Goal: Information Seeking & Learning: Learn about a topic

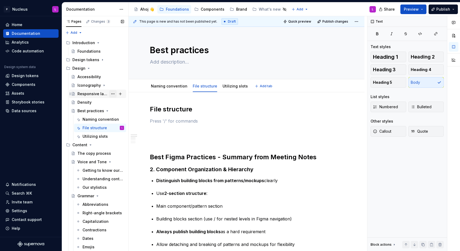
scroll to position [0, 0]
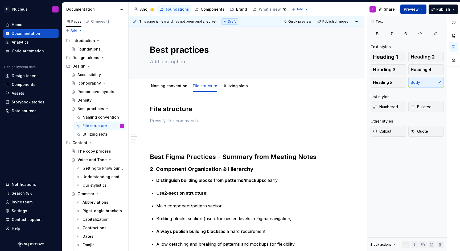
click at [415, 8] on span "Preview" at bounding box center [411, 9] width 15 height 5
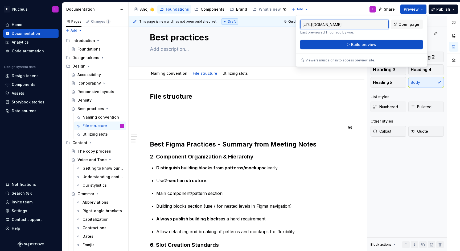
scroll to position [13, 0]
type textarea "*"
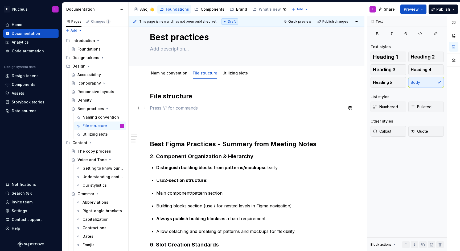
click at [185, 109] on p at bounding box center [246, 108] width 193 height 6
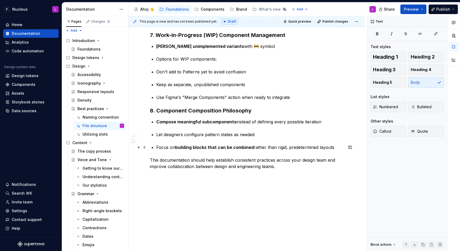
scroll to position [0, 0]
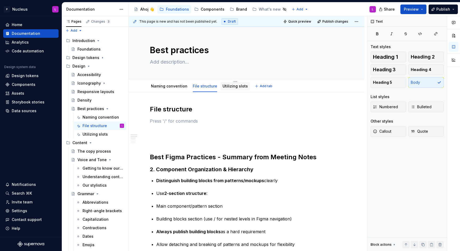
click at [228, 89] on div "Utilizing slots" at bounding box center [234, 86] width 25 height 5
click at [230, 85] on link "Utilizing slots" at bounding box center [234, 86] width 25 height 5
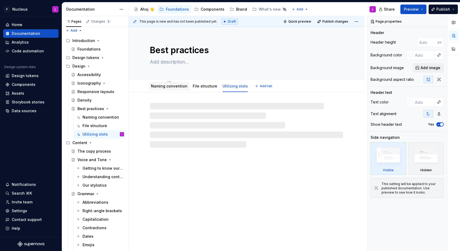
click at [167, 87] on link "Naming convention" at bounding box center [169, 86] width 36 height 5
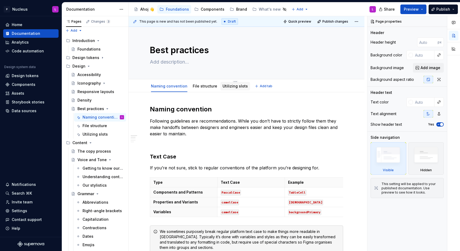
click at [220, 85] on div "Utilizing slots" at bounding box center [235, 86] width 30 height 9
click at [170, 87] on link "Naming convention" at bounding box center [169, 86] width 36 height 5
click at [203, 88] on link "File structure" at bounding box center [205, 86] width 24 height 5
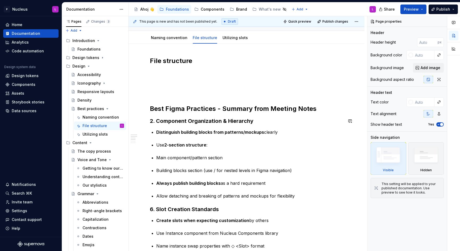
scroll to position [49, 0]
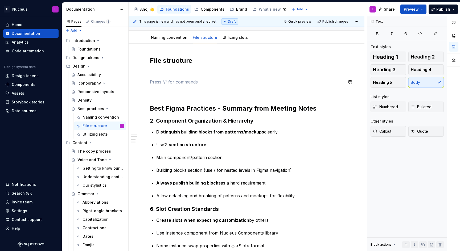
click at [172, 77] on div "File structure Best Figma Practices - Summary from Meeting Notes 2. Component O…" at bounding box center [246, 231] width 193 height 350
click at [172, 67] on div "File structure Best Figma Practices - Summary from Meeting Notes 2. Component O…" at bounding box center [246, 231] width 193 height 350
click at [173, 58] on h2 "File structure" at bounding box center [246, 60] width 193 height 9
click at [170, 71] on p at bounding box center [246, 72] width 193 height 6
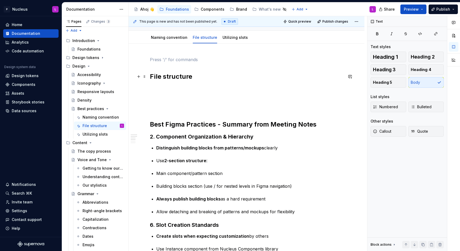
drag, startPoint x: 150, startPoint y: 77, endPoint x: 176, endPoint y: 72, distance: 26.6
click at [150, 77] on h2 "File structure" at bounding box center [246, 76] width 193 height 9
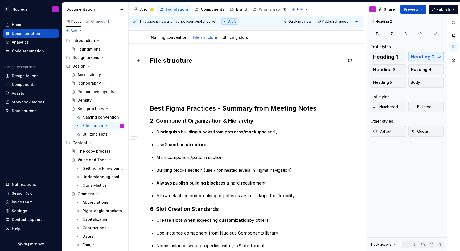
click at [175, 59] on h2 "File structure" at bounding box center [246, 60] width 193 height 9
click at [172, 68] on div "File structure Best Figma Practices - Summary from Meeting Notes 2. Component O…" at bounding box center [246, 231] width 193 height 350
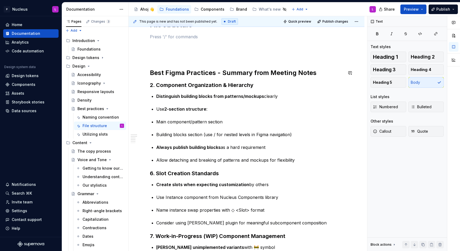
scroll to position [81, 0]
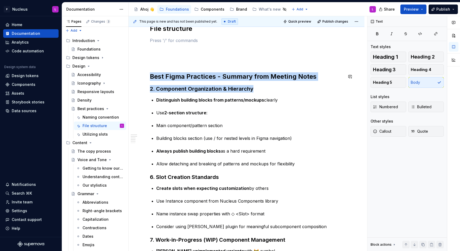
drag, startPoint x: 198, startPoint y: 67, endPoint x: 332, endPoint y: 87, distance: 135.1
click at [332, 87] on div "File structure Best Figma Practices - Summary from Meeting Notes 2. Component O…" at bounding box center [246, 199] width 193 height 350
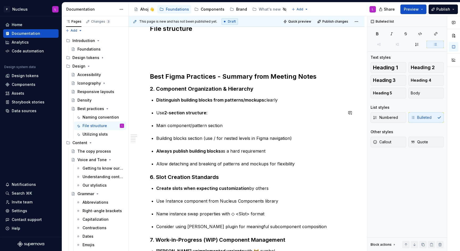
click at [292, 119] on div "File structure Best Figma Practices - Summary from Meeting Notes 2. Component O…" at bounding box center [246, 199] width 193 height 350
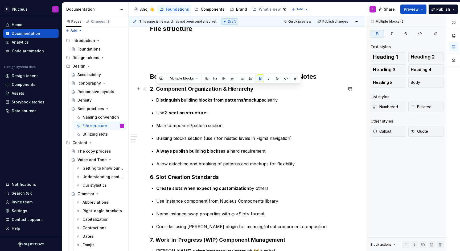
drag, startPoint x: 168, startPoint y: 93, endPoint x: 269, endPoint y: 92, distance: 100.9
click at [269, 92] on div "File structure Best Figma Practices - Summary from Meeting Notes 2. Component O…" at bounding box center [246, 199] width 193 height 350
drag, startPoint x: 249, startPoint y: 121, endPoint x: 223, endPoint y: 110, distance: 28.0
click at [249, 121] on div "File structure Best Figma Practices - Summary from Meeting Notes 2. Component O…" at bounding box center [246, 199] width 193 height 350
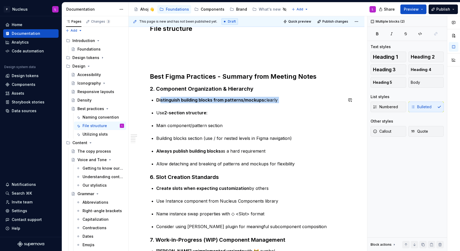
drag, startPoint x: 160, startPoint y: 103, endPoint x: 275, endPoint y: 106, distance: 114.2
click at [275, 106] on div "File structure Best Figma Practices - Summary from Meeting Notes 2. Component O…" at bounding box center [246, 199] width 193 height 350
click at [271, 118] on div "File structure Best Figma Practices - Summary from Meeting Notes 2. Component O…" at bounding box center [246, 199] width 193 height 350
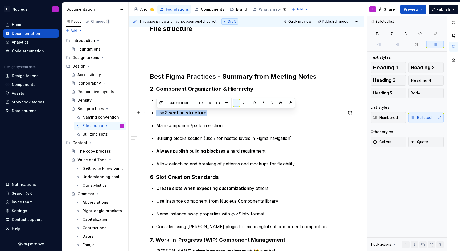
drag, startPoint x: 160, startPoint y: 109, endPoint x: 208, endPoint y: 115, distance: 48.1
click at [208, 115] on div "File structure Best Figma Practices - Summary from Meeting Notes 2. Component O…" at bounding box center [246, 199] width 193 height 350
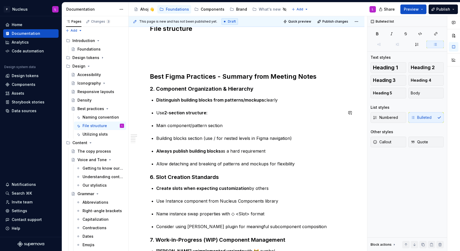
click at [219, 121] on div "File structure Best Figma Practices - Summary from Meeting Notes 2. Component O…" at bounding box center [246, 199] width 193 height 350
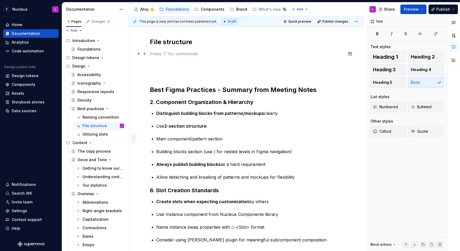
click at [160, 52] on p at bounding box center [246, 54] width 193 height 6
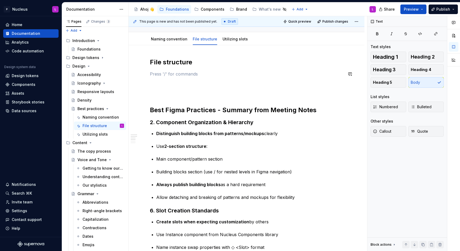
click at [184, 68] on div "File structure Best Figma Practices - Summary from Meeting Notes 2. Component O…" at bounding box center [246, 233] width 193 height 350
click at [193, 66] on h2 "File structure" at bounding box center [246, 62] width 193 height 9
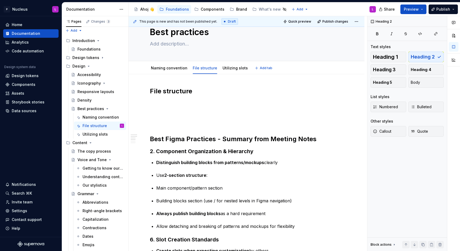
scroll to position [16, 0]
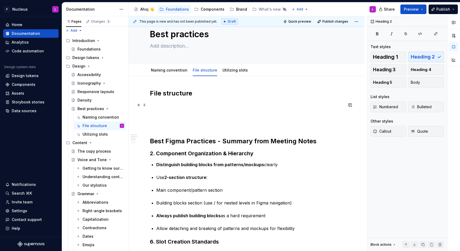
click at [176, 108] on p at bounding box center [246, 105] width 193 height 6
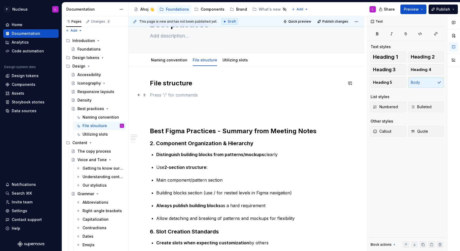
scroll to position [28, 0]
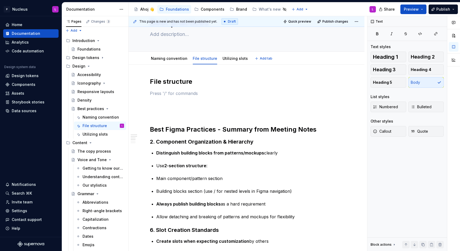
type textarea "*"
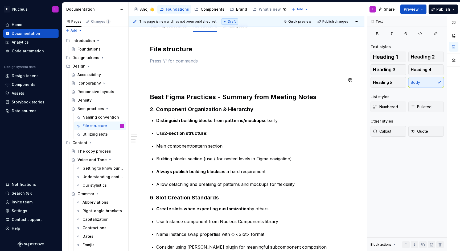
scroll to position [61, 0]
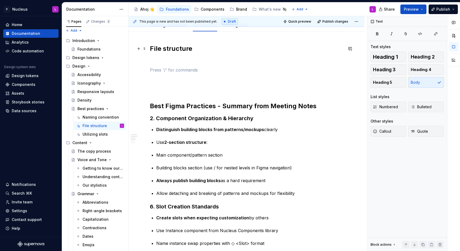
click at [167, 51] on h2 "File structure" at bounding box center [246, 48] width 193 height 9
click at [166, 68] on p at bounding box center [246, 70] width 193 height 6
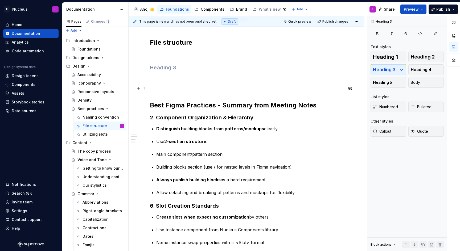
scroll to position [60, 0]
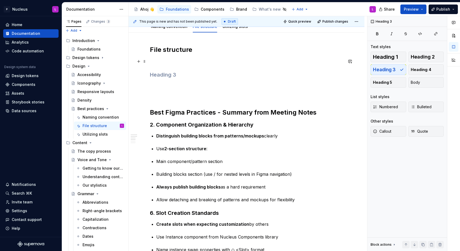
click at [182, 63] on p at bounding box center [246, 61] width 193 height 6
click at [177, 77] on h3 at bounding box center [246, 74] width 193 height 7
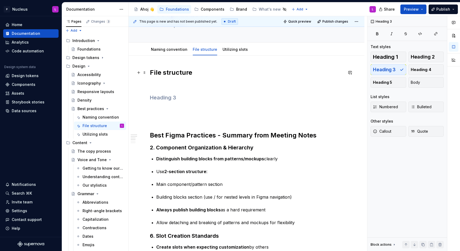
scroll to position [35, 0]
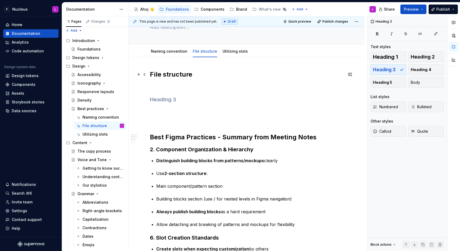
click at [156, 73] on h2 "File structure" at bounding box center [246, 74] width 193 height 9
click at [174, 98] on h3 at bounding box center [246, 99] width 193 height 7
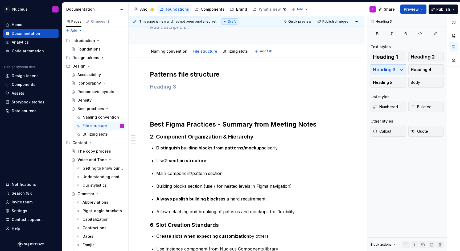
scroll to position [0, 0]
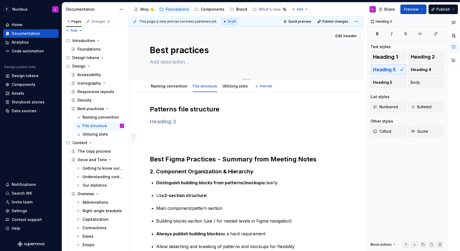
click at [233, 47] on textarea "Best practices" at bounding box center [245, 50] width 193 height 13
click at [227, 49] on textarea "Best practices" at bounding box center [245, 50] width 193 height 13
click at [226, 48] on textarea "Best practices" at bounding box center [245, 50] width 193 height 13
click at [166, 48] on textarea "Best practices" at bounding box center [245, 50] width 193 height 13
type textarea "*"
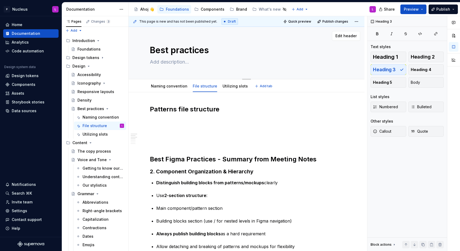
type textarea "D"
type textarea "*"
type textarea "De"
type textarea "*"
type textarea "Desi"
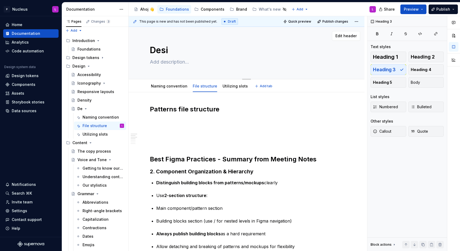
type textarea "*"
type textarea "Desig"
type textarea "*"
type textarea "Design"
type textarea "*"
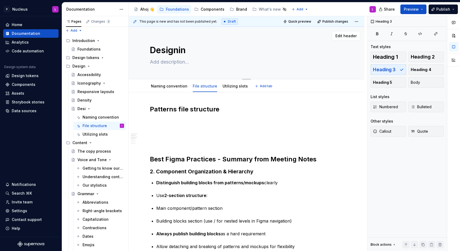
type textarea "Designing"
type textarea "*"
type textarea "Designing"
type textarea "*"
type textarea "Designing p"
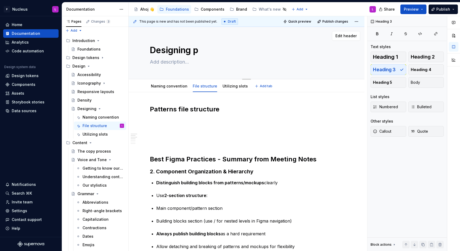
type textarea "*"
type textarea "Designing pa"
type textarea "*"
type textarea "Designing pat"
type textarea "*"
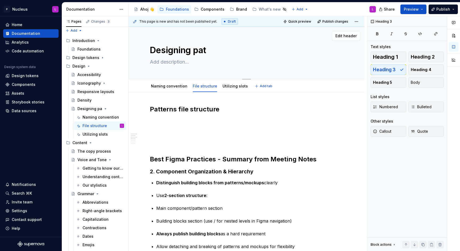
type textarea "Designing patt"
type textarea "*"
type textarea "Designing patte"
type textarea "*"
type textarea "Designing patter"
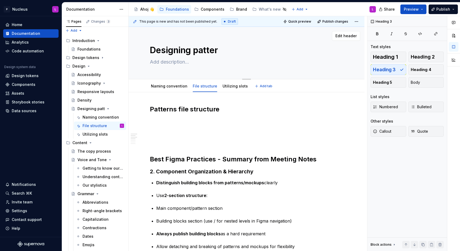
type textarea "*"
type textarea "Designing pattern"
type textarea "*"
type textarea "Designing patterns"
type textarea "*"
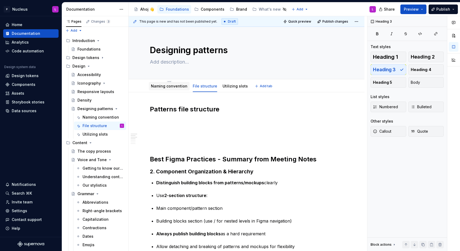
type textarea "Designing patterns"
click at [174, 86] on link "Naming convention" at bounding box center [169, 86] width 36 height 5
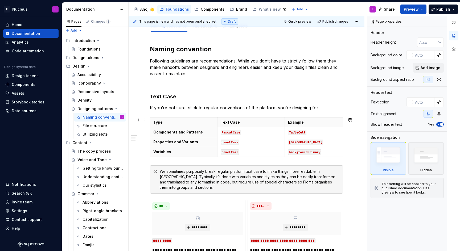
scroll to position [8, 0]
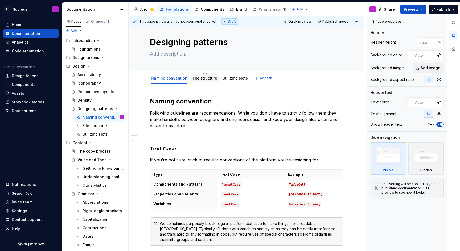
click at [207, 80] on link "File structure" at bounding box center [205, 78] width 24 height 5
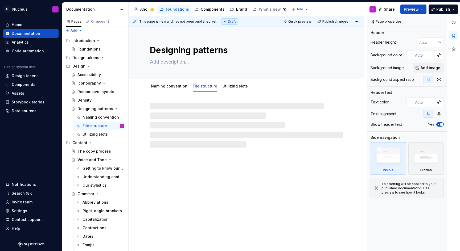
type textarea "*"
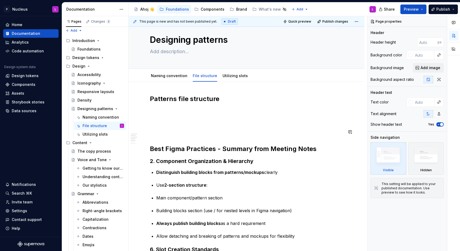
scroll to position [11, 0]
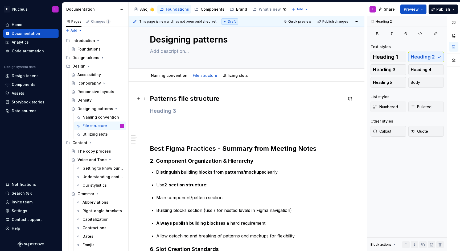
click at [167, 103] on h2 "Patterns file structure" at bounding box center [246, 98] width 193 height 9
click at [167, 108] on h3 at bounding box center [246, 110] width 193 height 7
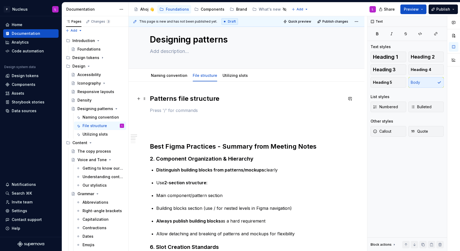
scroll to position [0, 0]
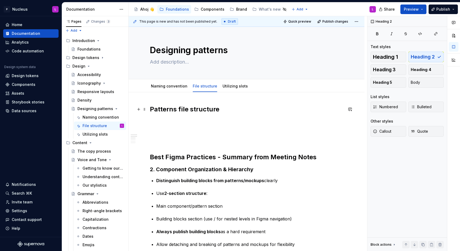
click at [178, 108] on h2 "Patterns file structure" at bounding box center [246, 109] width 193 height 9
click at [168, 121] on p at bounding box center [246, 121] width 193 height 6
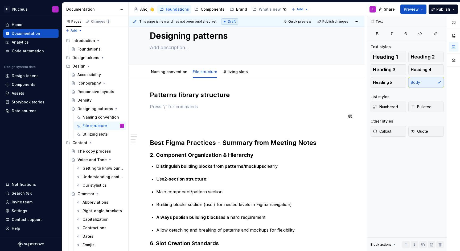
scroll to position [28, 0]
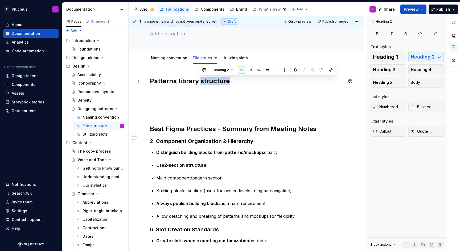
drag, startPoint x: 199, startPoint y: 79, endPoint x: 237, endPoint y: 79, distance: 38.1
click at [236, 79] on h2 "Patterns library structure" at bounding box center [246, 81] width 193 height 9
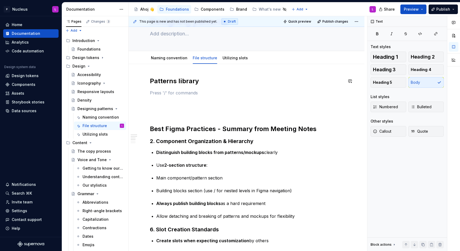
click at [191, 88] on div "Patterns library Best Figma Practices - Summary from Meeting Notes 2. Component…" at bounding box center [246, 252] width 193 height 350
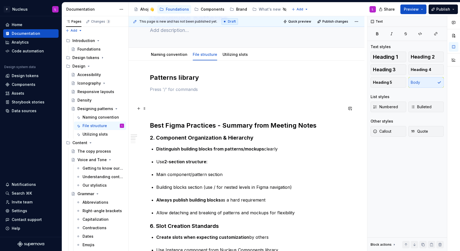
scroll to position [32, 0]
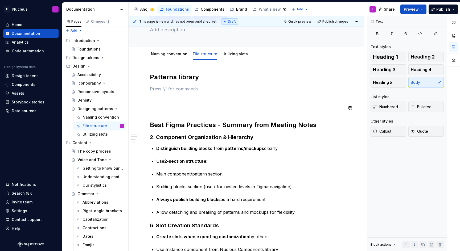
click at [194, 103] on div "Patterns library Best Figma Practices - Summary from Meeting Notes 2. Component…" at bounding box center [246, 248] width 193 height 350
click at [188, 80] on h2 "Patterns library" at bounding box center [246, 77] width 193 height 9
click at [183, 86] on p at bounding box center [246, 89] width 193 height 6
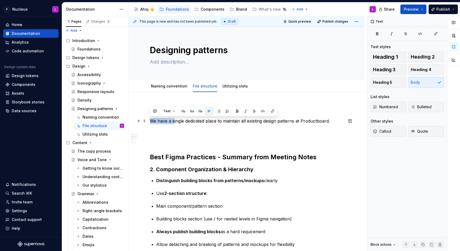
drag, startPoint x: 173, startPoint y: 121, endPoint x: 149, endPoint y: 120, distance: 24.0
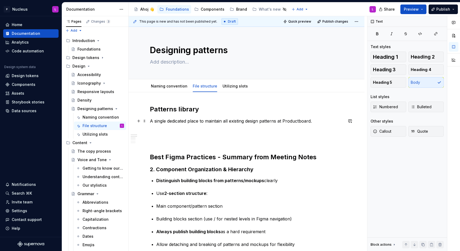
click at [321, 120] on p "A single dedicated place to maintain all existing design patterns at Productboa…" at bounding box center [246, 121] width 193 height 6
click at [153, 121] on p "A single dedicated place to maintain all existing design patterns at Productboa…" at bounding box center [246, 121] width 193 height 6
click at [211, 122] on p "As single dedicated place to maintain all existing design patterns at Productbo…" at bounding box center [246, 121] width 193 height 6
click at [319, 120] on p "As single dedicated place to maintain all existing design patterns at Productbo…" at bounding box center [246, 121] width 193 height 6
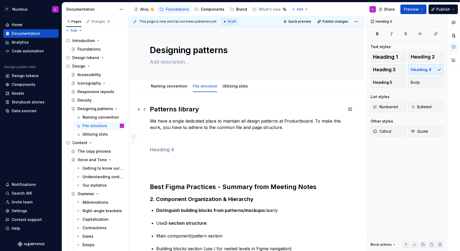
click at [172, 105] on h2 "Patterns library" at bounding box center [246, 109] width 193 height 9
click at [172, 149] on h4 at bounding box center [246, 150] width 193 height 6
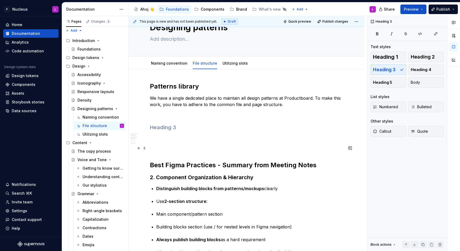
scroll to position [21, 0]
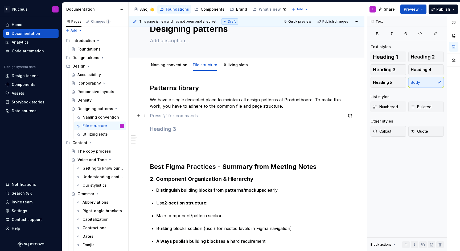
click at [163, 117] on p at bounding box center [246, 116] width 193 height 6
click at [163, 141] on p at bounding box center [246, 140] width 193 height 6
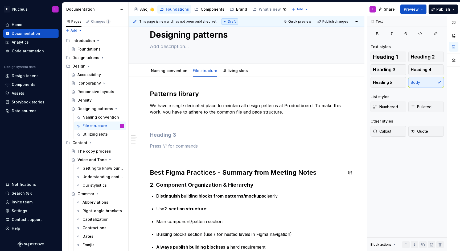
scroll to position [10, 0]
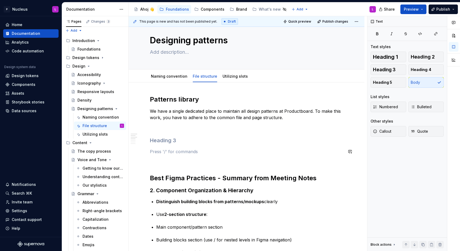
click at [163, 142] on h3 at bounding box center [246, 140] width 193 height 7
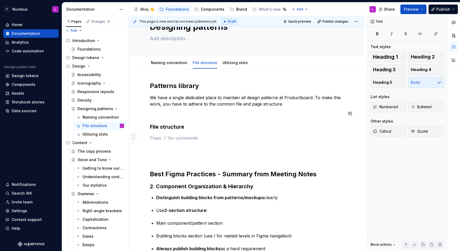
scroll to position [24, 0]
click at [177, 113] on p at bounding box center [246, 113] width 193 height 6
click at [177, 138] on p at bounding box center [246, 138] width 193 height 6
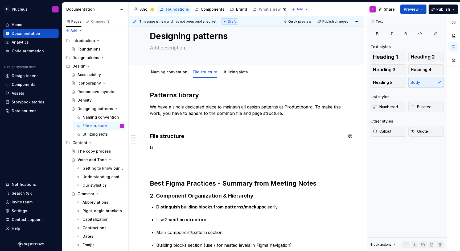
click at [153, 136] on h3 "File structure" at bounding box center [246, 136] width 193 height 7
click at [161, 148] on p "Li" at bounding box center [246, 147] width 193 height 6
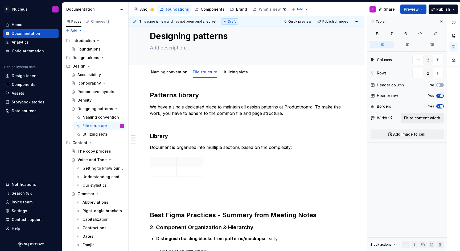
click at [417, 117] on span "Fit to content width" at bounding box center [422, 117] width 36 height 5
click at [439, 96] on icon "button" at bounding box center [438, 95] width 4 height 3
click at [267, 167] on td at bounding box center [301, 172] width 101 height 10
click at [172, 162] on p "🖼️ Mockups" at bounding box center [200, 161] width 94 height 5
click at [271, 160] on p at bounding box center [301, 161] width 94 height 5
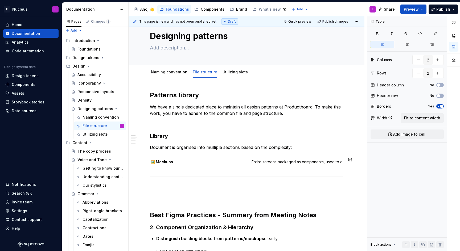
scroll to position [0, 5]
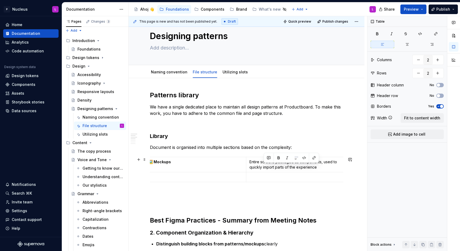
drag, startPoint x: 333, startPoint y: 166, endPoint x: 265, endPoint y: 166, distance: 68.1
click at [265, 167] on p "Entire screens packaged as components, used to quickly import parts of the expe…" at bounding box center [296, 164] width 94 height 11
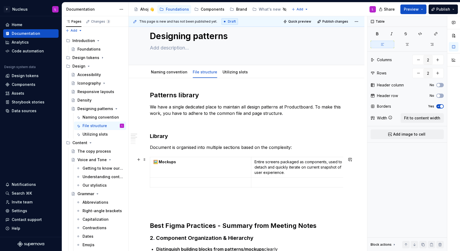
scroll to position [0, 9]
click at [187, 184] on p at bounding box center [191, 182] width 94 height 5
click at [295, 189] on div "🖼️ Mockups Entire screens packaged as components, used to detach and quickly it…" at bounding box center [246, 173] width 193 height 33
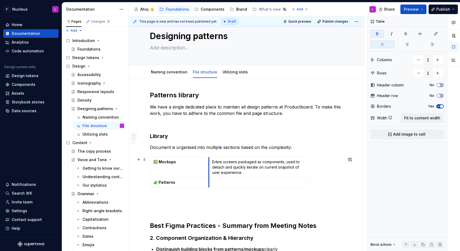
drag, startPoint x: 250, startPoint y: 160, endPoint x: 208, endPoint y: 161, distance: 42.3
click at [419, 118] on span "Fit to content width" at bounding box center [422, 117] width 36 height 5
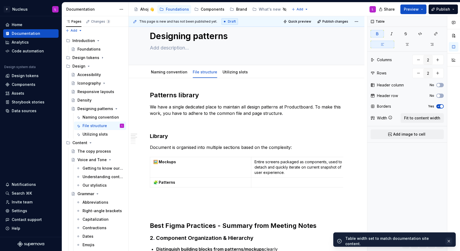
click at [449, 241] on button "button" at bounding box center [448, 241] width 7 height 7
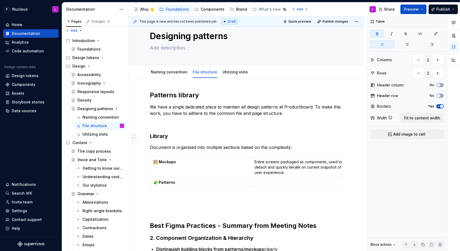
type textarea "*"
click at [258, 180] on p at bounding box center [301, 182] width 94 height 5
click at [250, 188] on icon "button" at bounding box center [251, 187] width 4 height 4
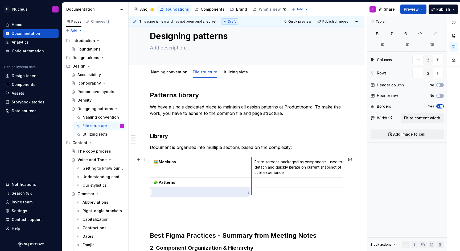
click at [250, 195] on td at bounding box center [200, 193] width 101 height 10
click at [250, 197] on icon "button" at bounding box center [251, 197] width 2 height 2
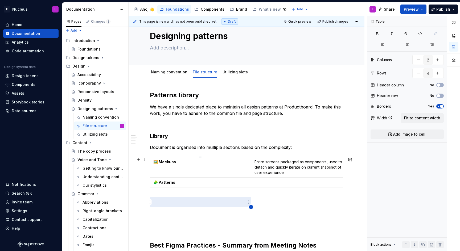
click at [250, 208] on icon "button" at bounding box center [251, 207] width 4 height 4
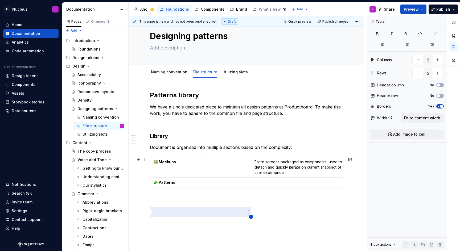
click at [250, 217] on icon "button" at bounding box center [251, 217] width 4 height 4
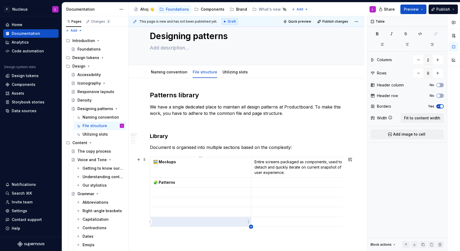
click at [250, 228] on icon "button" at bounding box center [251, 227] width 4 height 4
type input "7"
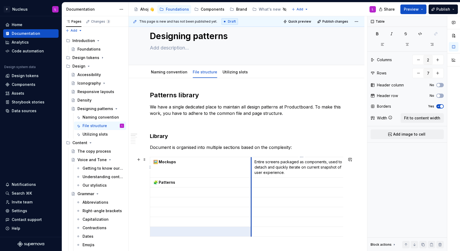
click at [251, 177] on td "Entire screens packaged as components, used to detach and quickly iterate on cu…" at bounding box center [301, 167] width 101 height 20
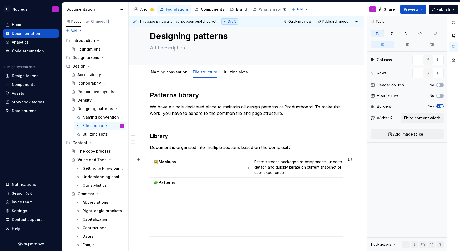
click at [247, 163] on p "🖼️ Mockups" at bounding box center [200, 161] width 94 height 5
click at [247, 166] on html "P Nucleus L Home Documentation Analytics Code automation Design system data Des…" at bounding box center [230, 125] width 460 height 251
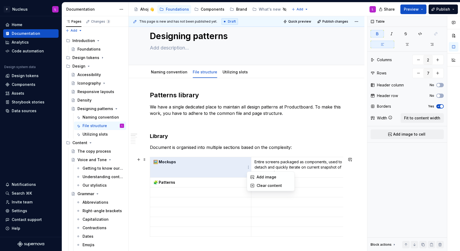
click at [201, 197] on html "P Nucleus L Home Documentation Analytics Code automation Design system data Des…" at bounding box center [230, 125] width 460 height 251
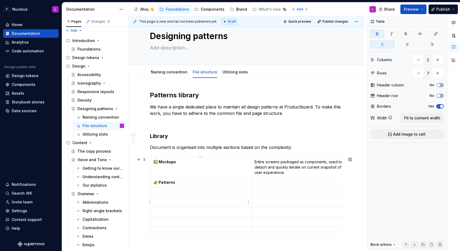
click at [195, 192] on p at bounding box center [200, 192] width 94 height 5
click at [278, 183] on p at bounding box center [301, 182] width 94 height 5
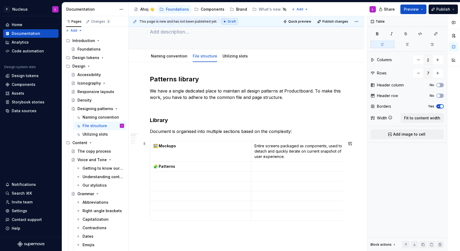
scroll to position [32, 0]
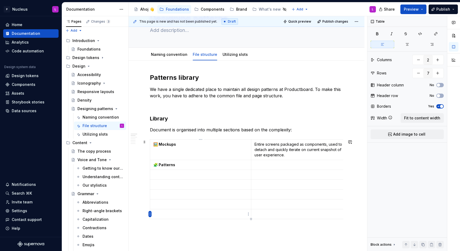
click at [151, 214] on html "P Nucleus L Home Documentation Analytics Code automation Design system data Des…" at bounding box center [230, 125] width 460 height 251
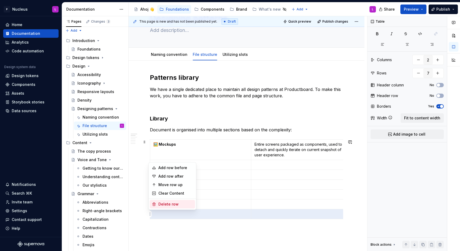
click at [163, 200] on div "Delete row" at bounding box center [172, 204] width 45 height 9
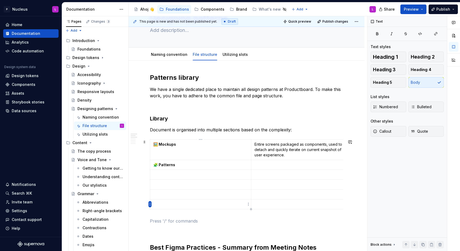
click at [149, 205] on html "P Nucleus L Home Documentation Analytics Code automation Design system data Des…" at bounding box center [230, 125] width 460 height 251
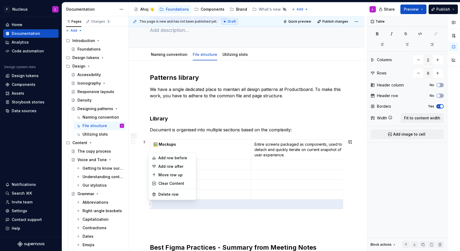
click at [159, 190] on div "Add row before Add row after Move row up Clear Content Delete row" at bounding box center [172, 176] width 48 height 48
click at [156, 192] on div "Delete row" at bounding box center [172, 194] width 45 height 9
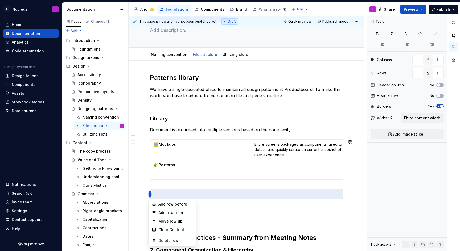
click at [149, 192] on html "P Nucleus L Home Documentation Analytics Code automation Design system data Des…" at bounding box center [230, 125] width 460 height 251
click at [160, 239] on div "Delete row" at bounding box center [175, 240] width 35 height 5
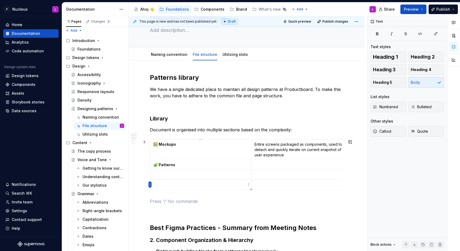
click at [150, 186] on html "P Nucleus L Home Documentation Analytics Code automation Design system data Des…" at bounding box center [230, 125] width 460 height 251
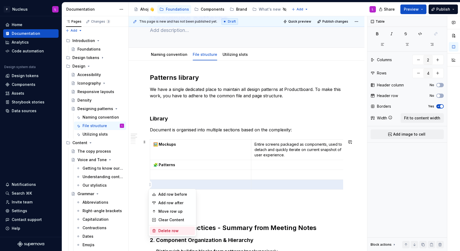
click at [155, 228] on div "Delete row" at bounding box center [172, 231] width 45 height 9
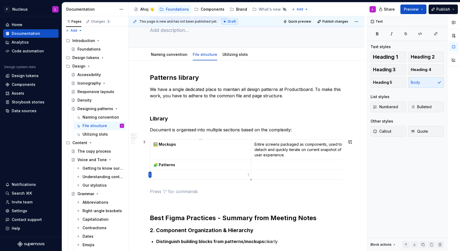
click at [150, 176] on html "P Nucleus L Home Documentation Analytics Code automation Design system data Des…" at bounding box center [230, 125] width 460 height 251
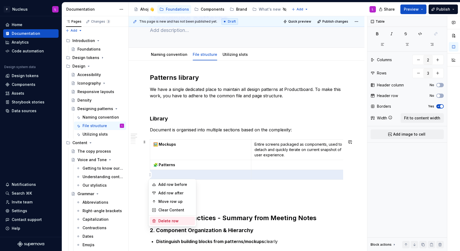
click at [166, 222] on div "Delete row" at bounding box center [175, 220] width 35 height 5
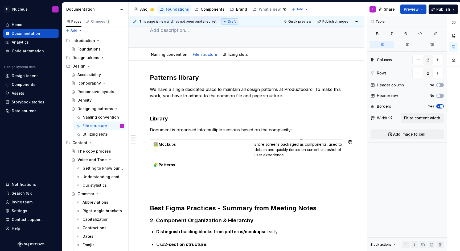
click at [279, 161] on td at bounding box center [301, 165] width 101 height 10
click at [160, 182] on p at bounding box center [246, 182] width 193 height 6
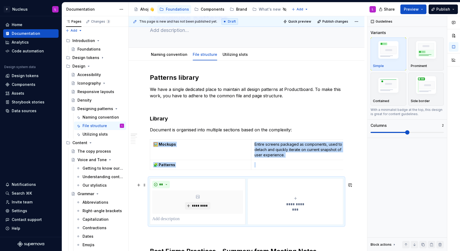
click at [290, 193] on button "**********" at bounding box center [295, 202] width 96 height 46
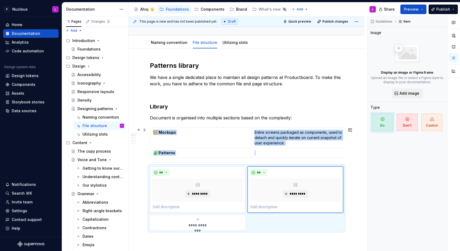
scroll to position [44, 0]
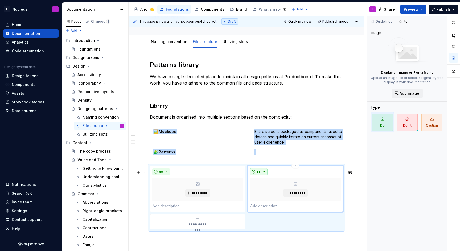
click at [255, 174] on button "**" at bounding box center [259, 171] width 18 height 7
click at [272, 194] on div "Don't" at bounding box center [271, 194] width 10 height 5
click at [201, 226] on span "**********" at bounding box center [197, 224] width 24 height 5
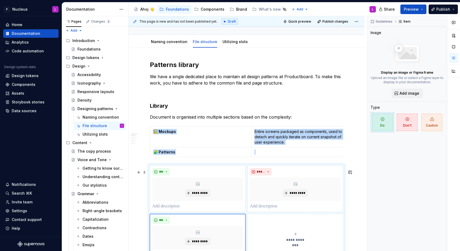
click at [266, 229] on button "**********" at bounding box center [295, 237] width 96 height 46
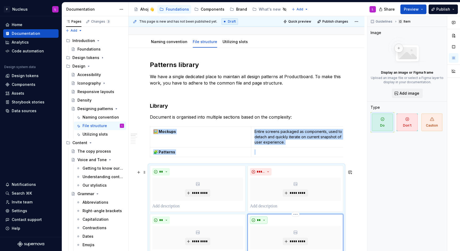
click at [265, 224] on button "**" at bounding box center [259, 220] width 18 height 7
click at [278, 207] on div "Don't" at bounding box center [280, 205] width 28 height 5
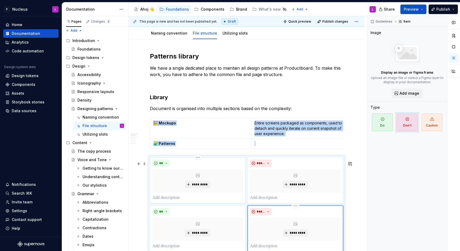
scroll to position [54, 0]
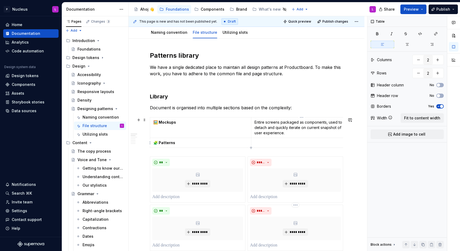
click at [269, 142] on p at bounding box center [301, 142] width 94 height 5
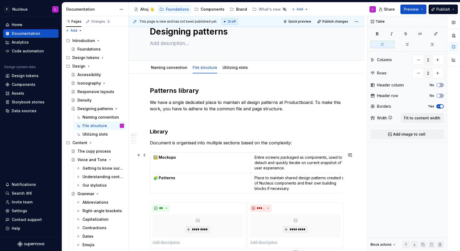
scroll to position [19, 0]
click at [271, 139] on p "Document is organised into multiple sections based on the complexity:" at bounding box center [246, 142] width 193 height 6
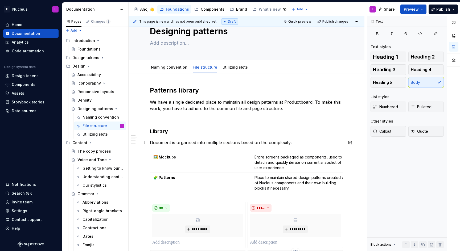
type textarea "*"
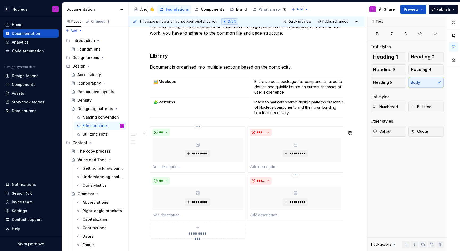
scroll to position [100, 0]
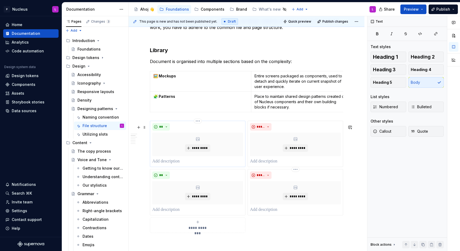
click at [189, 163] on p at bounding box center [197, 161] width 91 height 6
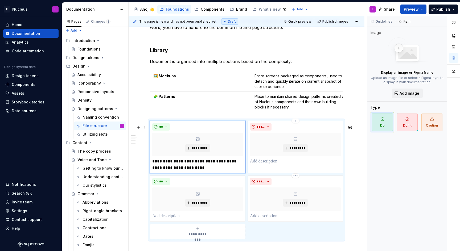
click at [290, 165] on p at bounding box center [295, 161] width 91 height 6
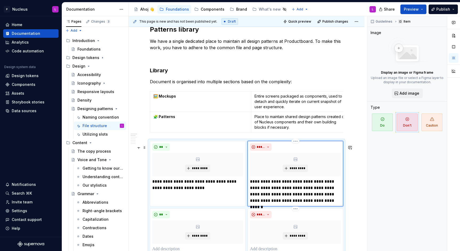
scroll to position [121, 0]
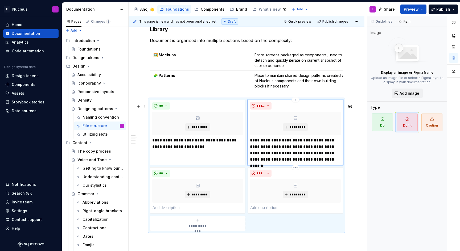
click at [296, 145] on p "**********" at bounding box center [295, 150] width 91 height 26
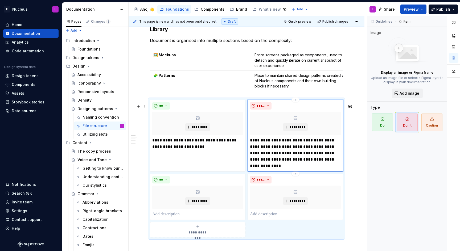
click at [301, 166] on p "**********" at bounding box center [295, 153] width 91 height 32
drag, startPoint x: 270, startPoint y: 146, endPoint x: 273, endPoint y: 151, distance: 6.3
click at [270, 146] on p "**********" at bounding box center [295, 153] width 91 height 32
click at [273, 151] on p "**********" at bounding box center [295, 153] width 91 height 32
click at [192, 150] on p "**********" at bounding box center [197, 143] width 91 height 13
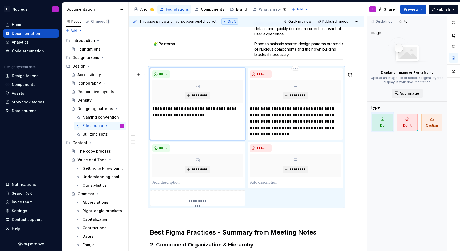
scroll to position [153, 0]
click at [193, 186] on p at bounding box center [197, 182] width 91 height 6
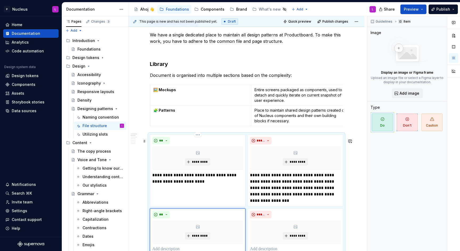
scroll to position [88, 0]
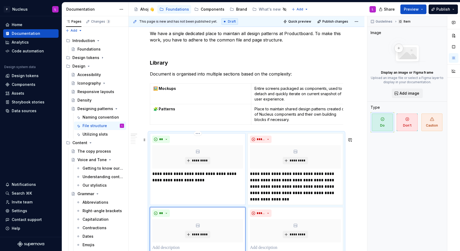
click at [236, 175] on p "**********" at bounding box center [197, 177] width 91 height 13
click at [231, 181] on p "**********" at bounding box center [197, 177] width 91 height 13
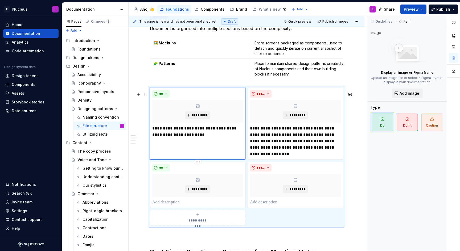
click at [204, 206] on p at bounding box center [197, 202] width 91 height 6
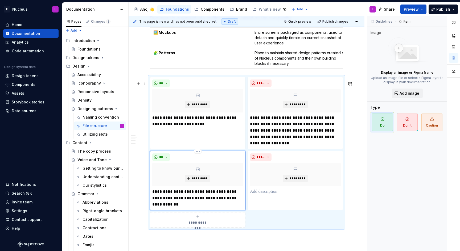
scroll to position [147, 0]
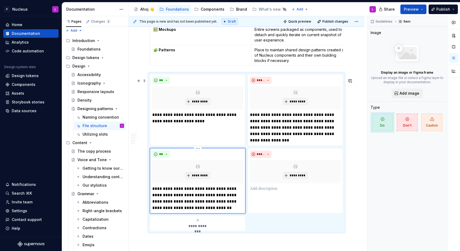
click at [202, 205] on p "**********" at bounding box center [197, 199] width 91 height 26
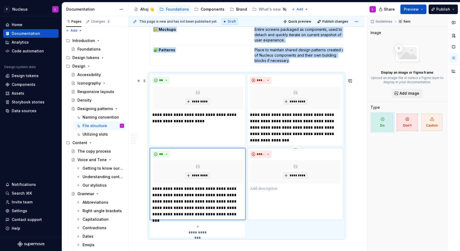
click at [283, 197] on div "***** *********" at bounding box center [295, 184] width 96 height 72
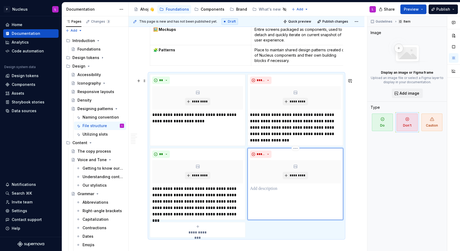
click at [273, 192] on p at bounding box center [295, 189] width 91 height 6
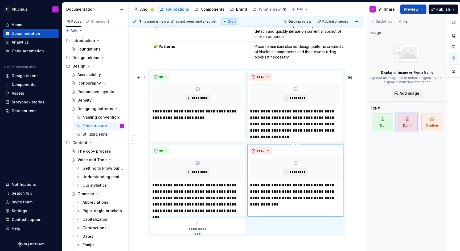
scroll to position [151, 0]
click at [327, 203] on p "**********" at bounding box center [295, 195] width 91 height 26
click at [306, 207] on p "**********" at bounding box center [295, 195] width 91 height 26
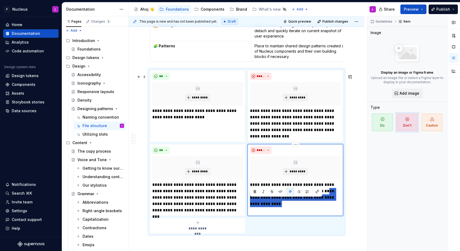
drag, startPoint x: 298, startPoint y: 207, endPoint x: 251, endPoint y: 199, distance: 47.6
click at [251, 199] on p "**********" at bounding box center [295, 195] width 91 height 26
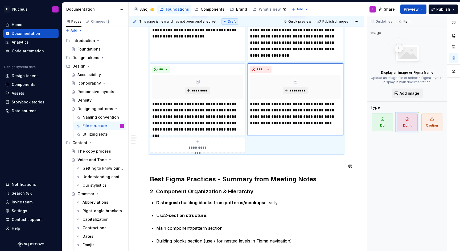
scroll to position [232, 0]
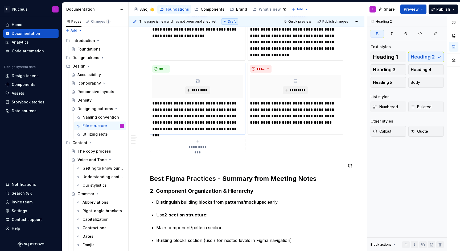
click at [179, 169] on div "**********" at bounding box center [246, 175] width 193 height 604
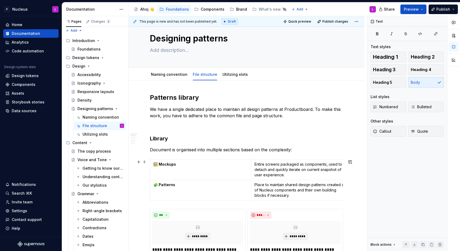
scroll to position [0, 0]
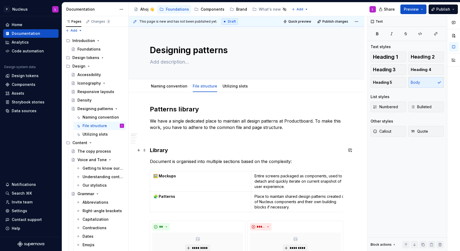
click at [159, 150] on h3 "Library" at bounding box center [246, 150] width 193 height 7
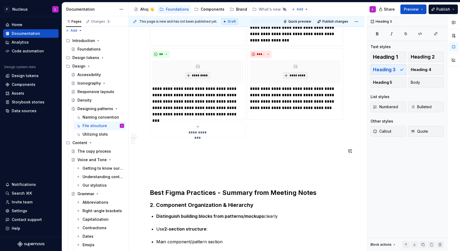
scroll to position [253, 0]
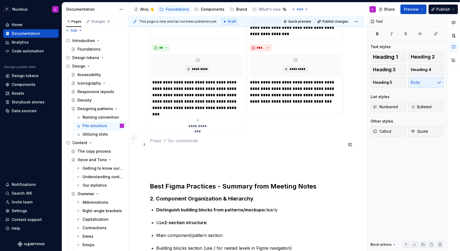
click at [168, 142] on p at bounding box center [246, 141] width 193 height 6
click at [165, 151] on div "**********" at bounding box center [246, 168] width 193 height 633
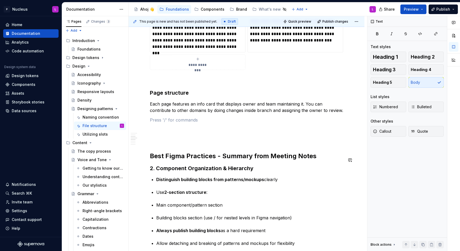
scroll to position [315, 0]
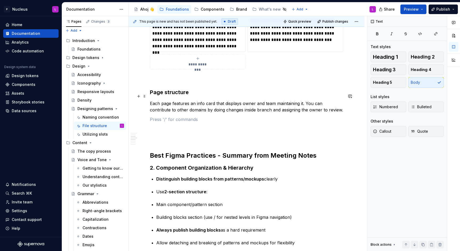
click at [168, 95] on h3 "Page structure" at bounding box center [246, 92] width 193 height 7
click at [172, 119] on div "**********" at bounding box center [246, 121] width 193 height 663
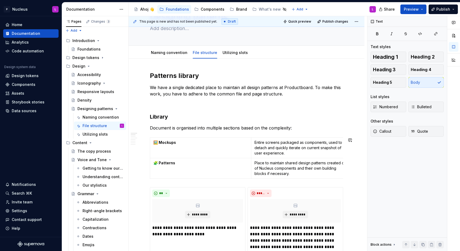
scroll to position [34, 0]
click at [185, 73] on h2 "Patterns library" at bounding box center [246, 75] width 193 height 9
click at [169, 117] on h3 "Library" at bounding box center [246, 116] width 193 height 7
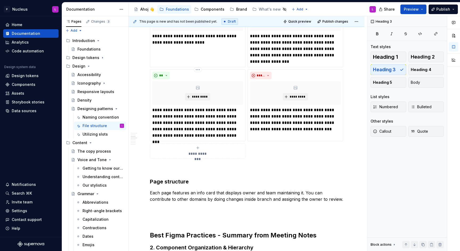
scroll to position [226, 0]
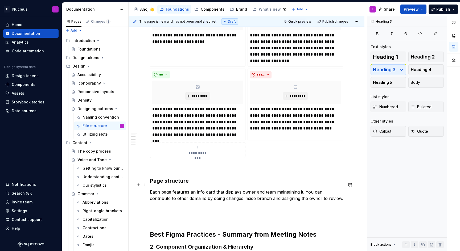
click at [174, 185] on h3 "Page structure" at bounding box center [246, 180] width 193 height 7
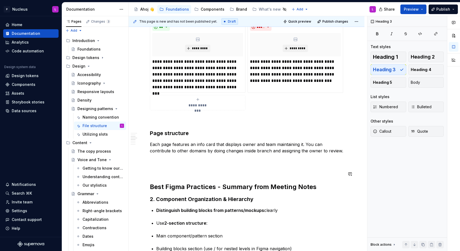
scroll to position [277, 0]
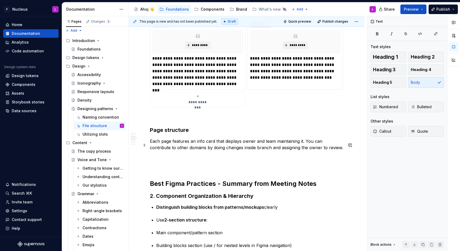
click at [194, 144] on p "Each page features an info card that displays owner and team maintaining it. Yo…" at bounding box center [246, 144] width 193 height 13
click at [302, 146] on p "Each page features an info card that displays owner and team maintaining it. Yo…" at bounding box center [246, 144] width 193 height 13
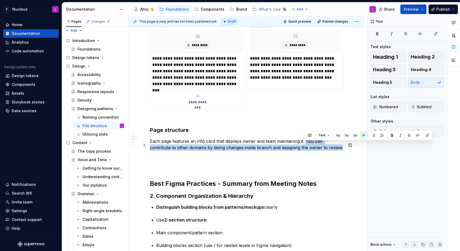
drag, startPoint x: 305, startPoint y: 146, endPoint x: 346, endPoint y: 152, distance: 40.8
click at [346, 152] on div "**********" at bounding box center [247, 189] width 236 height 748
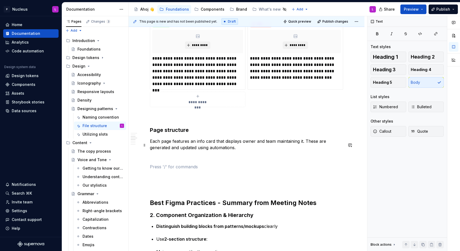
click at [243, 149] on p "Each page features an info card that displays owner and team maintaining it. Th…" at bounding box center [246, 144] width 193 height 13
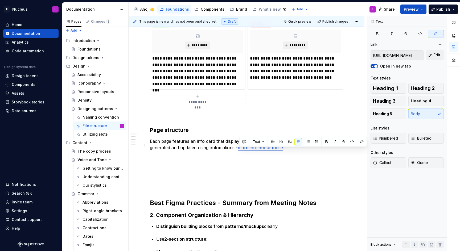
click at [300, 151] on p "Each page features an info card that displays owner and team maintaining it. Th…" at bounding box center [246, 144] width 193 height 13
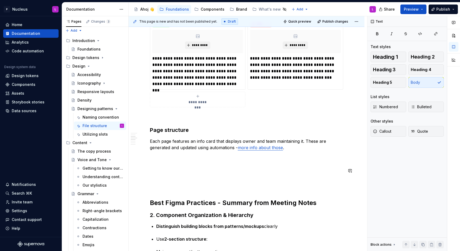
click at [245, 160] on p at bounding box center [246, 157] width 193 height 6
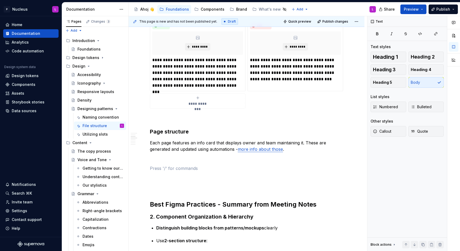
scroll to position [302, 0]
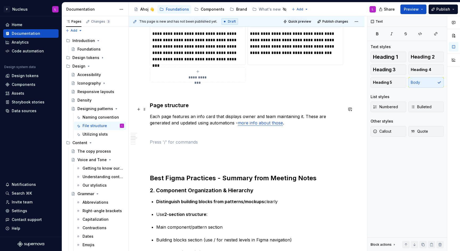
click at [167, 108] on h3 "Page structure" at bounding box center [246, 105] width 193 height 7
click at [167, 150] on div "**********" at bounding box center [246, 139] width 193 height 673
click at [166, 143] on div "**********" at bounding box center [246, 139] width 193 height 673
click at [164, 155] on p at bounding box center [246, 151] width 193 height 6
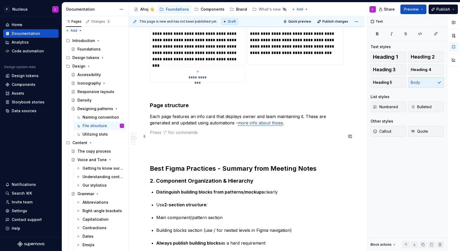
click at [166, 136] on p at bounding box center [246, 132] width 193 height 6
click at [166, 145] on p at bounding box center [246, 142] width 193 height 6
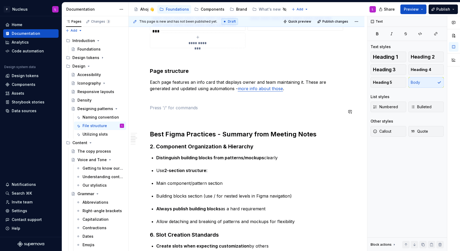
scroll to position [337, 0]
click at [168, 71] on h3 "Page structure" at bounding box center [246, 70] width 193 height 7
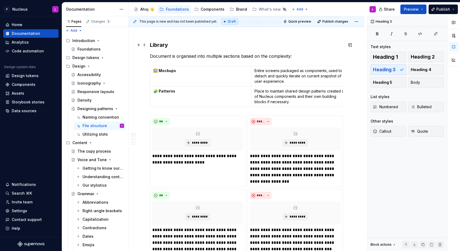
click at [160, 45] on h3 "Library" at bounding box center [246, 44] width 193 height 7
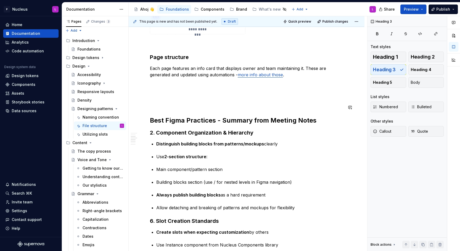
scroll to position [354, 0]
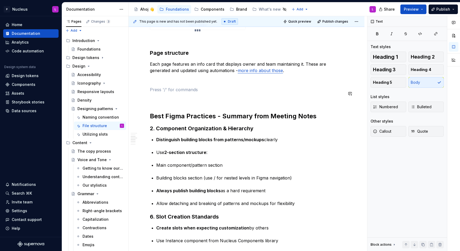
click at [159, 89] on div "**********" at bounding box center [246, 82] width 193 height 663
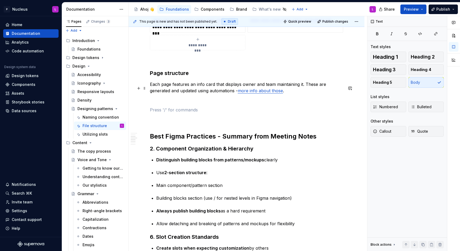
scroll to position [334, 0]
click at [177, 75] on h3 "Page structure" at bounding box center [246, 72] width 193 height 7
click at [308, 94] on p "Each page features an info card that displays owner and team maintaining it. Th…" at bounding box center [246, 87] width 193 height 13
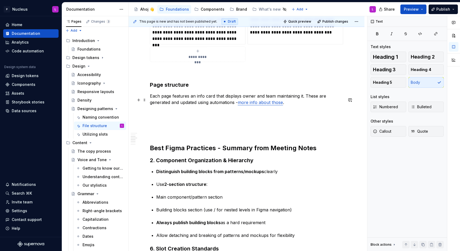
drag, startPoint x: 150, startPoint y: 99, endPoint x: 163, endPoint y: 100, distance: 13.6
click at [150, 99] on div "**********" at bounding box center [247, 149] width 236 height 758
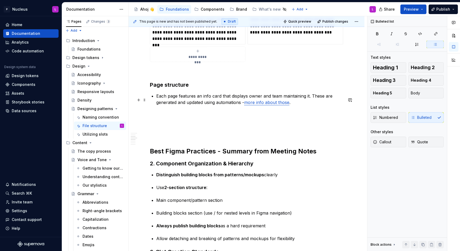
click at [308, 106] on p "Each page features an info card that displays owner and team maintaining it. Th…" at bounding box center [249, 99] width 187 height 13
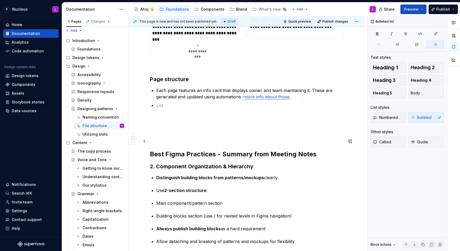
scroll to position [328, 0]
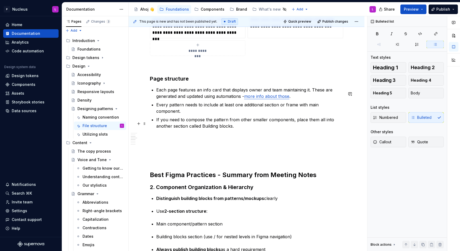
click at [202, 129] on p "If you need to compose the pattern from other smaller components, place them al…" at bounding box center [249, 123] width 187 height 13
click at [254, 129] on p "If you need to compose the pattern from other smaller components, place them al…" at bounding box center [249, 123] width 187 height 13
click at [279, 129] on p "If you need to compose the pattern from other smaller components, place them al…" at bounding box center [249, 123] width 187 height 13
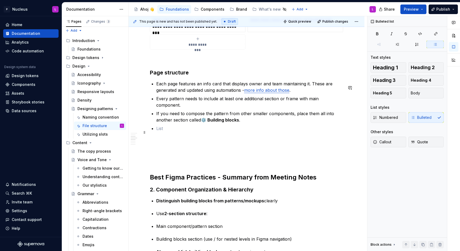
scroll to position [335, 0]
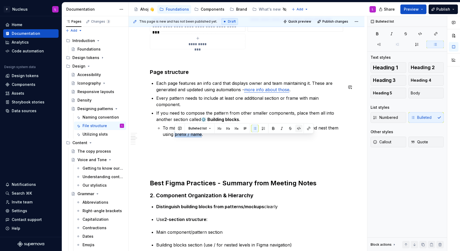
click at [299, 127] on button "button" at bounding box center [298, 128] width 7 height 7
click at [235, 137] on p "To make complex components navigable by others, you can categorize and nest the…" at bounding box center [253, 131] width 180 height 13
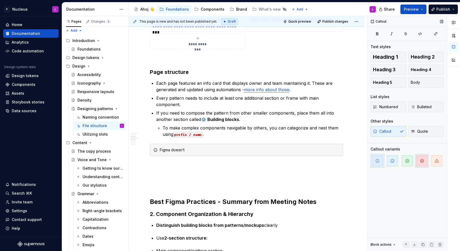
click at [424, 159] on span "button" at bounding box center [421, 160] width 11 height 11
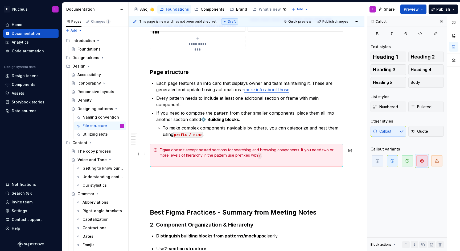
click at [242, 160] on div "Figma doesn’t accept nested sections for searching and browsing components. If …" at bounding box center [250, 155] width 180 height 16
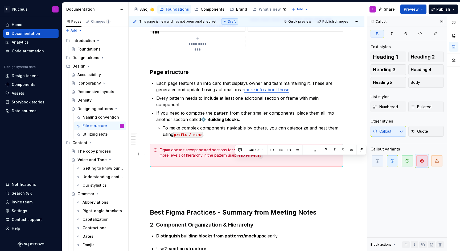
click at [233, 163] on div "Figma doesn’t accept nested sections for searching and browsing components. If …" at bounding box center [250, 155] width 180 height 16
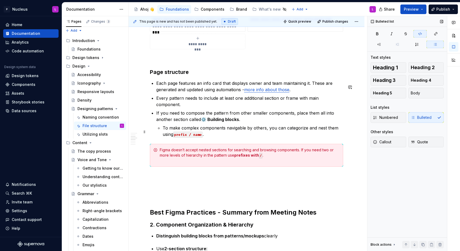
click at [202, 138] on code "prefix / name" at bounding box center [187, 135] width 29 height 6
click at [281, 129] on button "button" at bounding box center [281, 128] width 7 height 7
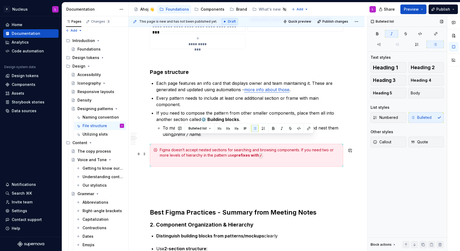
click at [197, 159] on div "Figma doesn’t accept nested sections for searching and browsing components. If …" at bounding box center [250, 155] width 180 height 16
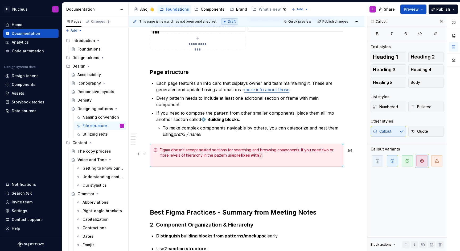
click at [196, 163] on div "Figma doesn’t accept nested sections for searching and browsing components. If …" at bounding box center [250, 155] width 180 height 16
click at [177, 137] on em "prefix / name" at bounding box center [186, 134] width 27 height 5
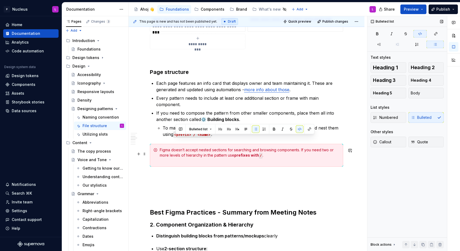
click at [211, 160] on div "Figma doesn’t accept nested sections for searching and browsing components. If …" at bounding box center [250, 155] width 180 height 16
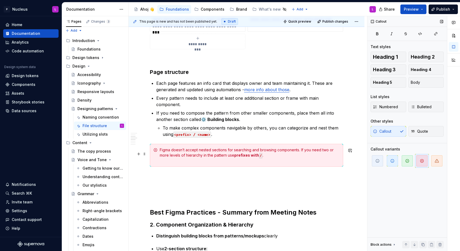
scroll to position [342, 0]
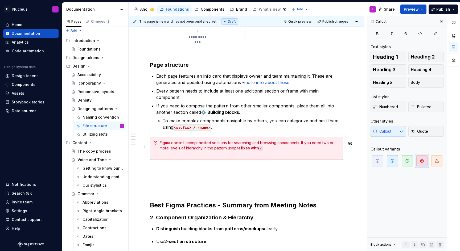
click at [189, 156] on div "Figma doesn’t accept nested sections for searching and browsing components. If …" at bounding box center [250, 148] width 180 height 16
click at [243, 150] on strong "prefixes with" at bounding box center [246, 148] width 25 height 5
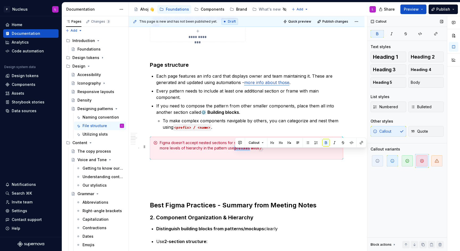
click at [243, 150] on strong "prefixes with" at bounding box center [246, 148] width 25 height 5
click at [207, 156] on div "Figma doesn’t accept nested sections for searching and browsing components. If …" at bounding box center [250, 148] width 180 height 16
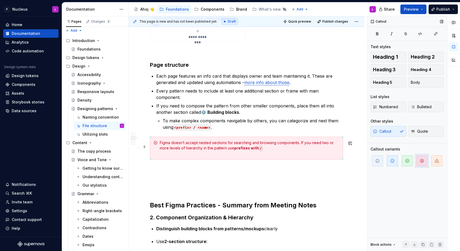
click at [242, 150] on strong "prefixes with" at bounding box center [246, 148] width 25 height 5
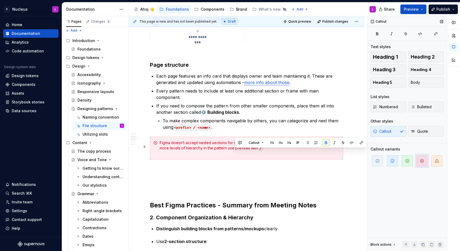
click at [239, 156] on div "Figma doesn’t accept nested sections for searching and browsing components. If …" at bounding box center [250, 148] width 180 height 16
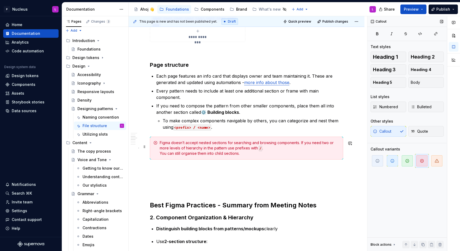
click at [183, 156] on div "Figma doesn’t accept nested sections for searching and browsing components. If …" at bounding box center [250, 148] width 180 height 16
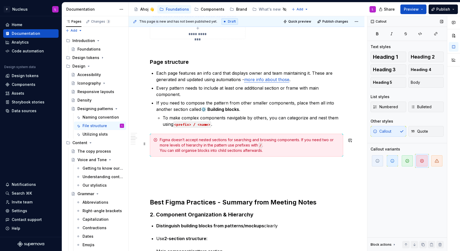
click at [160, 153] on div "Figma doesn’t accept nested sections for searching and browsing components. If …" at bounding box center [250, 145] width 180 height 16
click at [244, 165] on div "**********" at bounding box center [246, 130] width 193 height 741
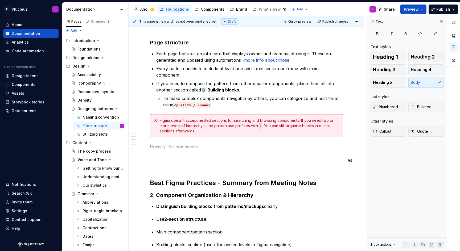
scroll to position [361, 0]
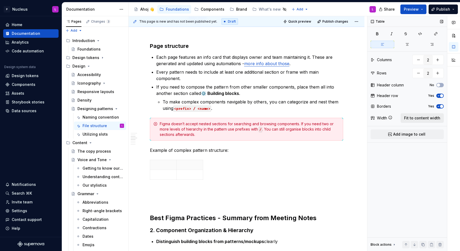
click at [423, 118] on span "Fit to content width" at bounding box center [422, 117] width 36 height 5
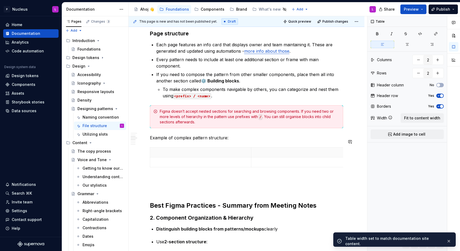
scroll to position [374, 0]
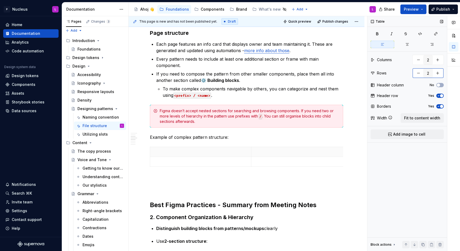
type textarea "*"
click at [419, 62] on button "button" at bounding box center [419, 60] width 10 height 10
type input "1"
click at [414, 118] on span "Fit to content width" at bounding box center [422, 117] width 36 height 5
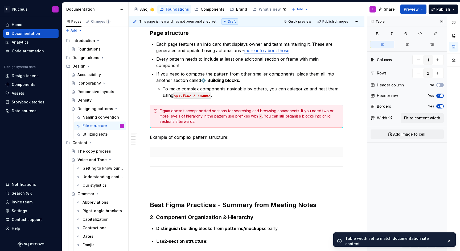
click at [437, 94] on icon "button" at bounding box center [438, 95] width 4 height 3
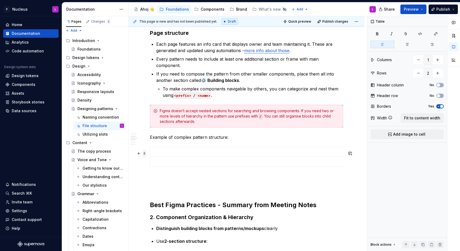
click at [144, 154] on span at bounding box center [144, 153] width 4 height 7
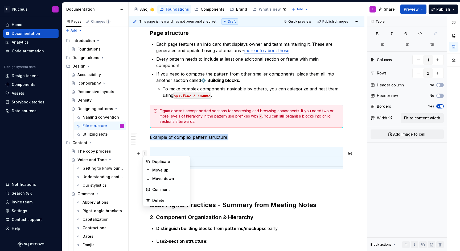
click at [144, 154] on span at bounding box center [144, 153] width 4 height 7
click at [438, 104] on button "Yes" at bounding box center [439, 106] width 7 height 4
click at [237, 155] on p at bounding box center [250, 151] width 195 height 5
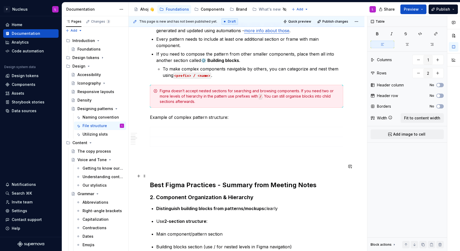
scroll to position [394, 0]
click at [259, 189] on strong "Best Figma Practices - Summary from Meeting Notes" at bounding box center [233, 185] width 167 height 8
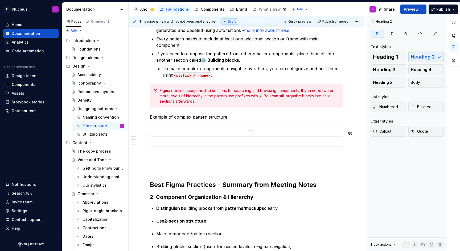
click at [207, 134] on p at bounding box center [250, 131] width 195 height 5
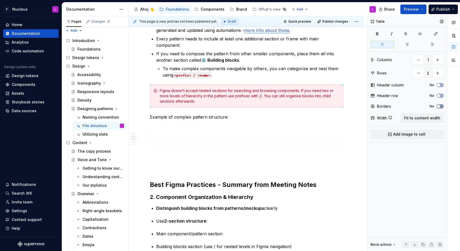
click at [440, 107] on icon "button" at bounding box center [438, 106] width 4 height 3
click at [229, 189] on strong "Best Figma Practices - Summary from Meeting Notes" at bounding box center [233, 185] width 167 height 8
click at [219, 134] on p at bounding box center [250, 131] width 195 height 5
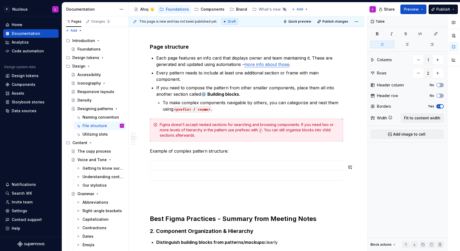
scroll to position [361, 0]
click at [243, 160] on div "**********" at bounding box center [246, 130] width 193 height 772
click at [147, 166] on div "**********" at bounding box center [247, 164] width 236 height 867
click at [146, 167] on span at bounding box center [144, 166] width 4 height 7
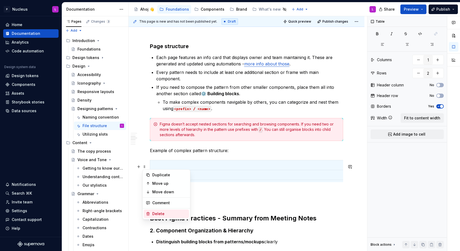
click at [164, 215] on div "Delete" at bounding box center [169, 213] width 35 height 5
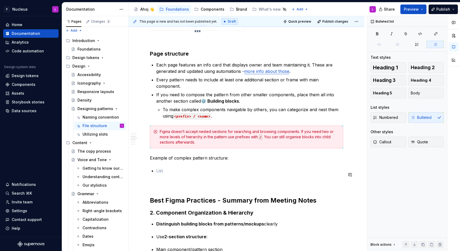
scroll to position [354, 0]
click at [166, 172] on p "❖" at bounding box center [249, 170] width 187 height 6
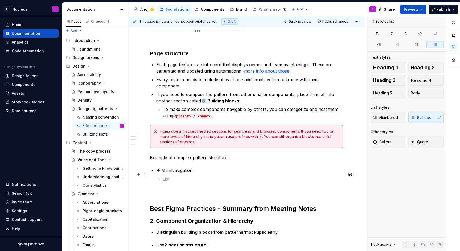
click at [192, 174] on p "❖ MainNavigation" at bounding box center [249, 170] width 187 height 6
click at [157, 174] on p "❖ MainNavigation" at bounding box center [249, 170] width 187 height 6
click at [197, 181] on p at bounding box center [253, 179] width 180 height 6
click at [177, 173] on p "Section: ❖ MainNavigation" at bounding box center [249, 170] width 187 height 6
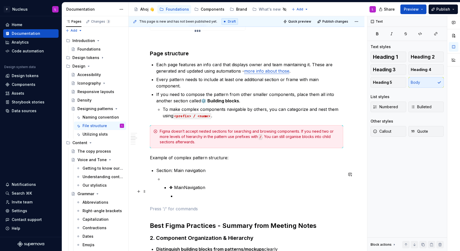
click at [164, 189] on li "❖ MainNavigation" at bounding box center [253, 187] width 180 height 23
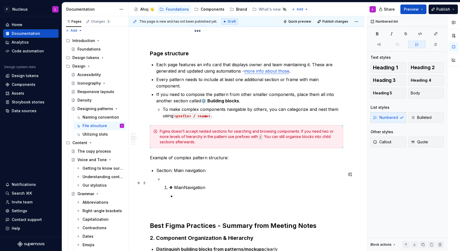
click at [163, 187] on li "❖ MainNavigation" at bounding box center [253, 187] width 180 height 23
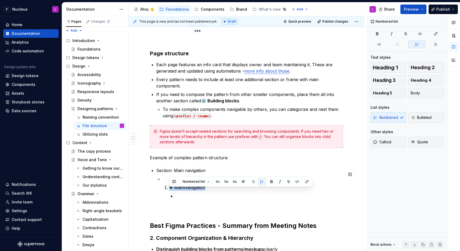
copy p "❖ MainNavigation"
click at [180, 197] on p at bounding box center [259, 196] width 168 height 6
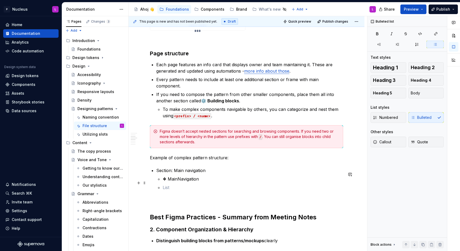
click at [203, 181] on p "❖ MainNavigation" at bounding box center [253, 179] width 180 height 6
click at [190, 188] on p at bounding box center [253, 187] width 180 height 6
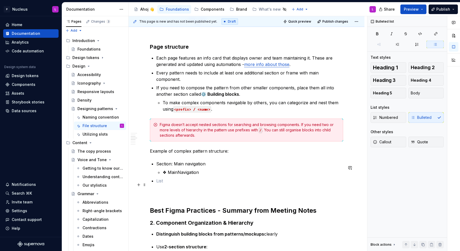
scroll to position [361, 0]
click at [172, 182] on p "Section: Building blocks" at bounding box center [249, 180] width 187 height 6
click at [214, 175] on p "❖ MainNavigation" at bounding box center [253, 172] width 180 height 6
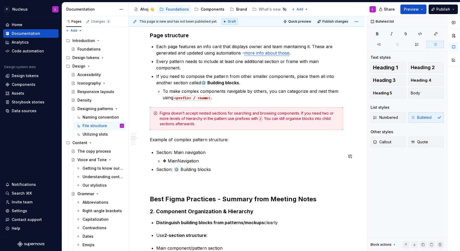
scroll to position [372, 0]
click at [221, 172] on p "Section: ⚙️ Building blocks" at bounding box center [249, 169] width 187 height 6
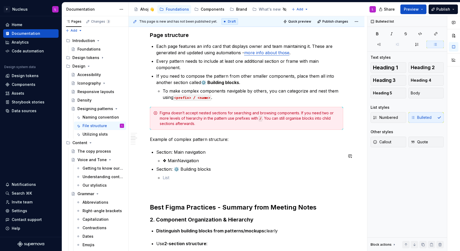
scroll to position [388, 0]
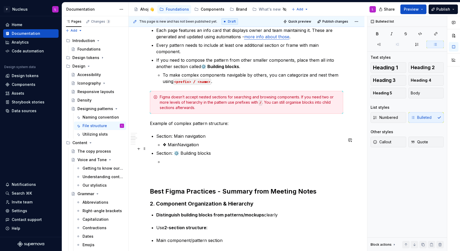
click at [163, 148] on p "❖ MainNavigation" at bounding box center [253, 145] width 180 height 6
click at [179, 161] on li "Section: ⚙️ Building blocks" at bounding box center [249, 157] width 187 height 15
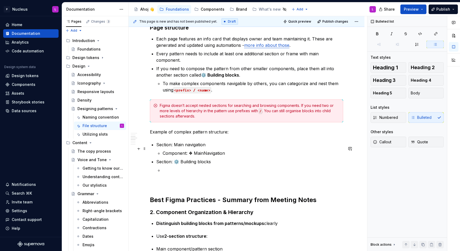
click at [163, 147] on p "Section: Main navigation" at bounding box center [249, 145] width 187 height 6
click at [174, 156] on p "Component: ❖ MainNavigation" at bounding box center [253, 153] width 180 height 6
click at [164, 165] on p "Section: ⚙️ Building blocks" at bounding box center [249, 162] width 187 height 6
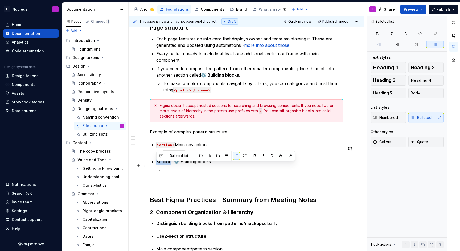
click at [164, 165] on p "Section: ⚙️ Building blocks" at bounding box center [249, 162] width 187 height 6
click at [179, 174] on p at bounding box center [253, 170] width 180 height 6
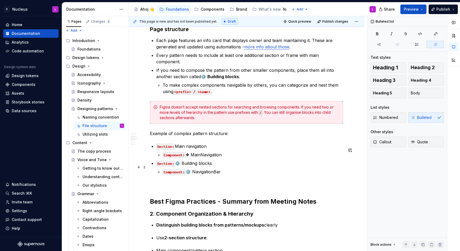
scroll to position [380, 0]
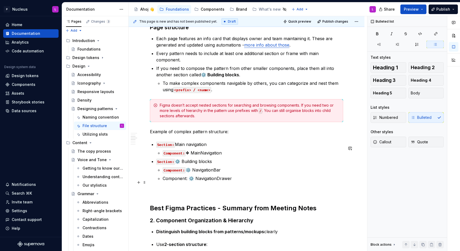
click at [182, 182] on p "Component: ⚙️ NavigationDrawer" at bounding box center [253, 178] width 180 height 6
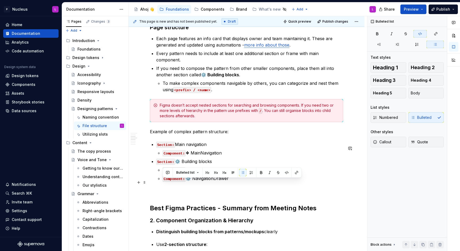
click at [237, 180] on p "Component: ⚙️ NavigationDrawer" at bounding box center [253, 178] width 180 height 6
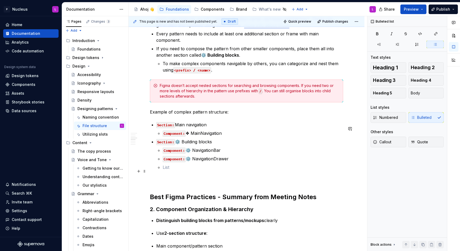
scroll to position [400, 0]
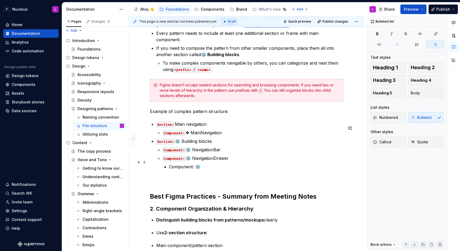
click at [219, 166] on li "Component: ⚙️ NavigationDrawer Component: ⚙️" at bounding box center [253, 162] width 180 height 15
click at [216, 170] on p "Component: ⚙️" at bounding box center [256, 167] width 174 height 6
click at [195, 170] on p "Component: ⚙️ NavigationDrawerItem" at bounding box center [256, 167] width 174 height 6
click at [225, 170] on p "Component: NavigationDrawer / ⚙️ NavigationDrawerItem" at bounding box center [256, 167] width 174 height 6
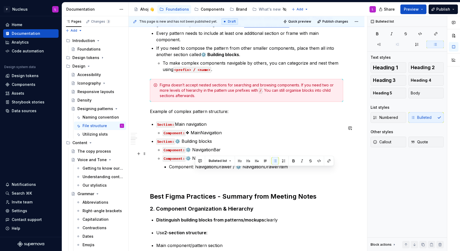
click at [198, 151] on p "Component: ⚙️ NavigationBar" at bounding box center [253, 150] width 180 height 6
click at [217, 170] on p "Component: NavigationDrawer / ⚙️ NavigationDrawerItem" at bounding box center [256, 167] width 174 height 6
click at [184, 169] on p "Component: NavigationDrawer / ⚙️ NavigationDrawerItem" at bounding box center [256, 167] width 174 height 6
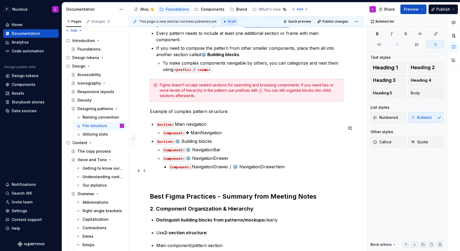
click at [206, 170] on p "Component: NavigationDrawer / ⚙️ NavigationDrawerItem" at bounding box center [256, 167] width 174 height 6
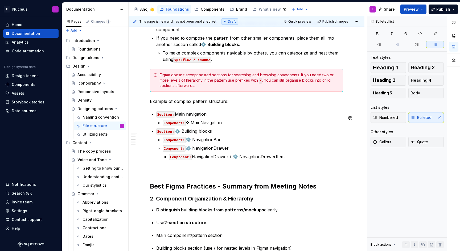
scroll to position [411, 0]
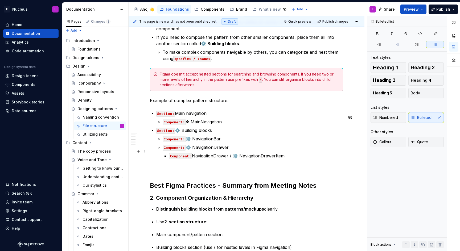
click at [251, 148] on p "Component: ⚙️ NavigationDrawer" at bounding box center [253, 147] width 180 height 6
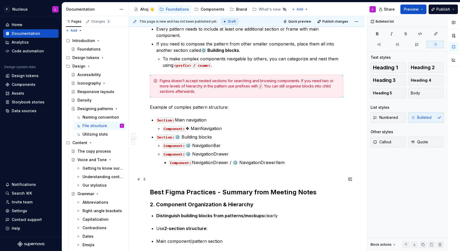
scroll to position [406, 0]
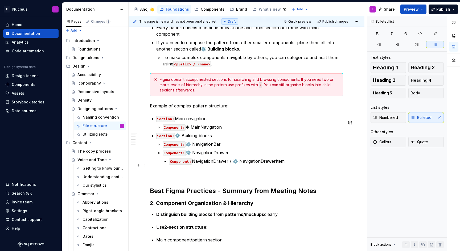
click at [169, 163] on code "Component:" at bounding box center [180, 162] width 23 height 6
click at [221, 147] on p "Component: ⚙️ NavigationBar" at bounding box center [253, 144] width 180 height 6
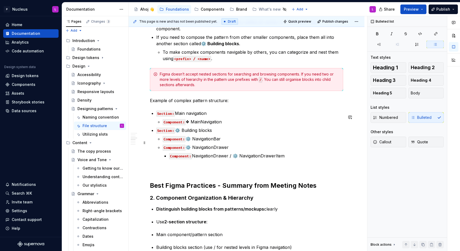
scroll to position [411, 0]
click at [283, 159] on p "Component: NavigationDrawer / ⚙️ NavigationDrawerItem" at bounding box center [256, 155] width 174 height 6
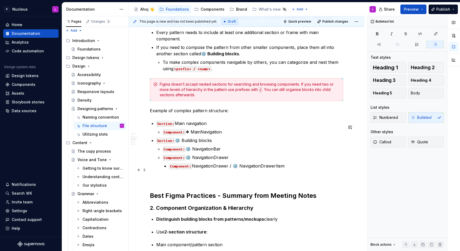
scroll to position [392, 0]
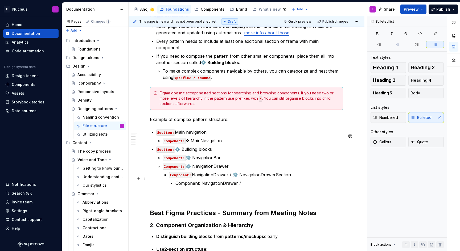
click at [233, 177] on p "Component: NavigationDrawer / ⚙️ NavigationDrawerSection" at bounding box center [256, 175] width 174 height 6
copy p "⚙️"
click at [193, 177] on p "Component: NavigationDrawer / ⚙️ NavigationDrawerSection" at bounding box center [256, 175] width 174 height 6
click at [244, 178] on p "Component: ⚙️ NavigationDrawer / ⚙️ NavigationDrawerSection" at bounding box center [256, 175] width 174 height 6
click at [265, 187] on p "Component: NavigationDrawer /" at bounding box center [259, 183] width 168 height 6
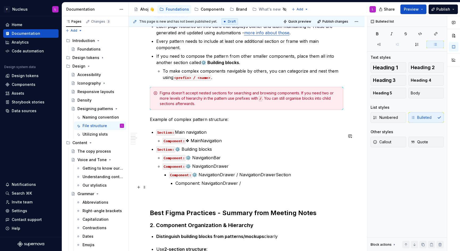
drag, startPoint x: 201, startPoint y: 186, endPoint x: 248, endPoint y: 193, distance: 47.3
click at [201, 186] on p "Component: NavigationDrawer /" at bounding box center [259, 183] width 168 height 6
click at [264, 187] on p "Component: ⚙️ NavigationDrawer /" at bounding box center [259, 183] width 168 height 6
click at [204, 161] on p "Component: ⚙️ NavigationBar" at bounding box center [253, 158] width 180 height 6
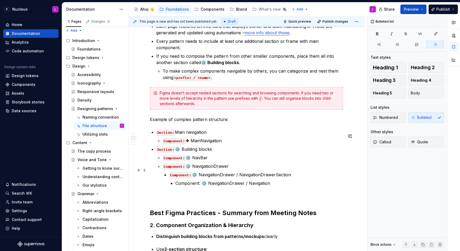
click at [203, 170] on p "Component: ⚙️ NavigationDrawer" at bounding box center [253, 166] width 180 height 6
click at [214, 178] on p "Component: ⚙️ NavigationDrawer / NavigationDrawerSection" at bounding box center [256, 175] width 174 height 6
click at [242, 178] on p "Component: ⚙️ NavDrawer / NavigationDrawerSection" at bounding box center [256, 175] width 174 height 6
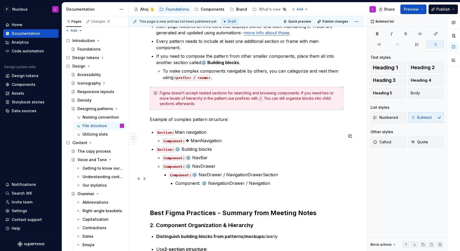
click at [242, 178] on p "Component: ⚙️ NavDrawer / NavigationDrawerSection" at bounding box center [256, 175] width 174 height 6
click at [236, 186] on p "Component: ⚙️ NavigationDrawer / Navigation" at bounding box center [259, 183] width 168 height 6
click at [250, 187] on p "Component: ⚙️ NavDrawer / Navigation" at bounding box center [259, 183] width 168 height 6
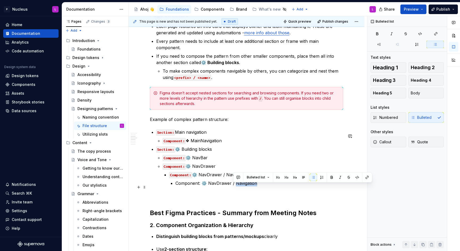
click at [250, 187] on p "Component: ⚙️ NavDrawer / Navigation" at bounding box center [259, 183] width 168 height 6
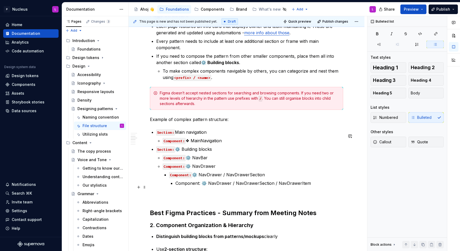
click at [187, 187] on p "Component: ⚙️ NavDrawer / NavDrawerSection / NavDrawerItem" at bounding box center [259, 183] width 168 height 6
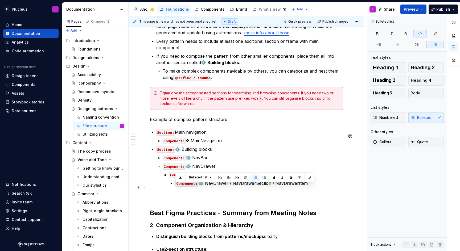
click at [216, 186] on p "Component: ⚙️ NavDrawer / NavDrawerSection / NavDrawerItem" at bounding box center [259, 183] width 168 height 6
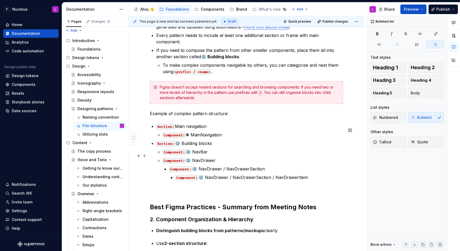
scroll to position [397, 0]
click at [215, 136] on li "Section: Main navigation Component: ❖ MainNavigation" at bounding box center [249, 131] width 187 height 15
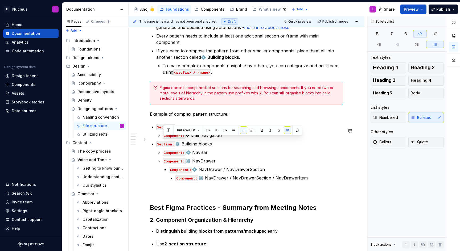
click at [209, 139] on p "Component: ❖ MainNavigation" at bounding box center [253, 135] width 180 height 6
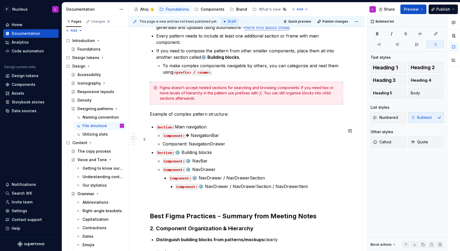
click at [192, 139] on p "Component: ❖ NavigationBar" at bounding box center [253, 135] width 180 height 6
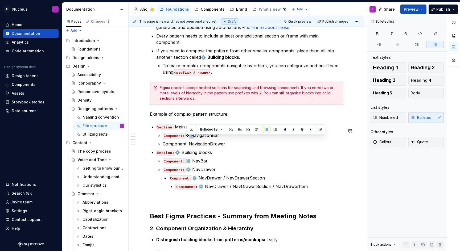
copy p "❖"
click at [190, 147] on p "Component: NavigationDrawer" at bounding box center [253, 144] width 180 height 6
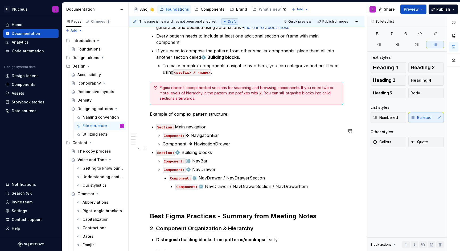
click at [184, 147] on p "Component: ❖ NavigationDrawer" at bounding box center [253, 144] width 180 height 6
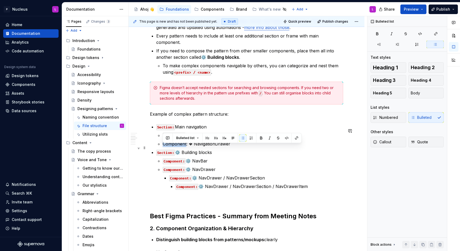
click at [184, 147] on p "Component: ❖ NavigationDrawer" at bounding box center [253, 144] width 180 height 6
click at [214, 151] on ul "Section: Main navigation Component: ❖ NavigationBar Component: ❖ NavigationDraw…" at bounding box center [249, 157] width 187 height 66
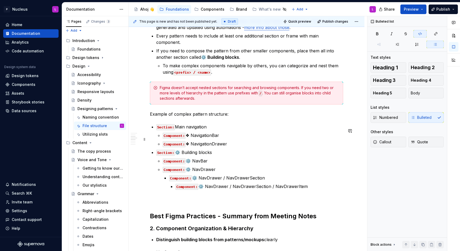
click at [247, 139] on p "Component: ❖ NavigationBar" at bounding box center [253, 135] width 180 height 6
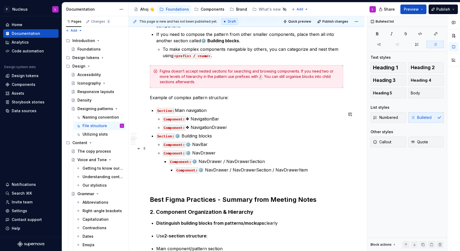
scroll to position [415, 0]
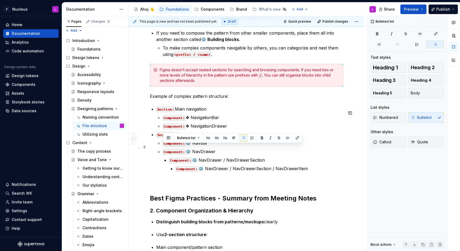
drag, startPoint x: 220, startPoint y: 154, endPoint x: 153, endPoint y: 146, distance: 67.5
click at [153, 146] on div "**********" at bounding box center [246, 93] width 193 height 807
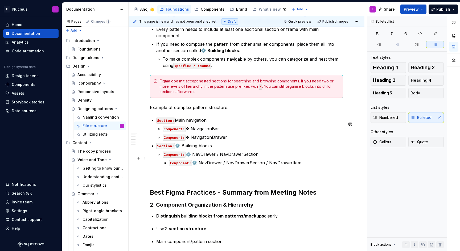
click at [217, 158] on p "Component: ⚙️ NavDrawer / NavDrawerSection" at bounding box center [253, 154] width 180 height 6
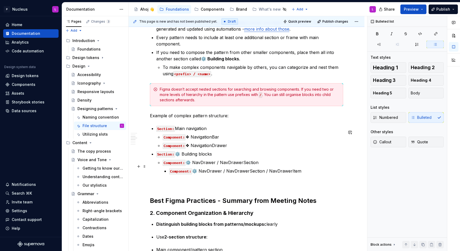
click at [200, 164] on p "Component: ⚙️ NavDrawer / NavDrawerSection" at bounding box center [253, 162] width 180 height 6
click at [207, 174] on p "Component: ⚙️ NavDrawer / NavDrawerSection / NavDrawerItem" at bounding box center [256, 171] width 174 height 6
drag, startPoint x: 239, startPoint y: 165, endPoint x: 272, endPoint y: 180, distance: 36.6
click at [239, 165] on p "Component: ⚙️ NavgationDrawer / NavDrawerSection" at bounding box center [253, 162] width 180 height 6
drag, startPoint x: 246, startPoint y: 172, endPoint x: 249, endPoint y: 173, distance: 2.7
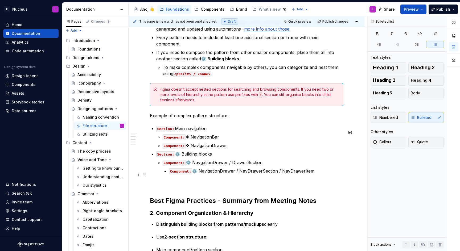
click at [246, 172] on p "Component: ⚙️ NavigationDrawer / NavDrawerSection / NavDrawerItem" at bounding box center [256, 171] width 174 height 6
click at [294, 174] on p "Component: ⚙️ NavigationDrawer / DrawerSection / NavDrawerItem" at bounding box center [256, 171] width 174 height 6
click at [279, 173] on p "Component: ⚙️ NavigationDrawer / DrawerSection / NavDrawerItem" at bounding box center [256, 171] width 174 height 6
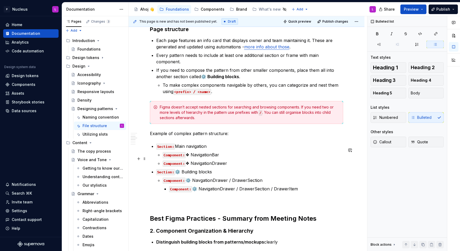
click at [228, 158] on p "Component: ❖ NavigationBar" at bounding box center [253, 155] width 180 height 6
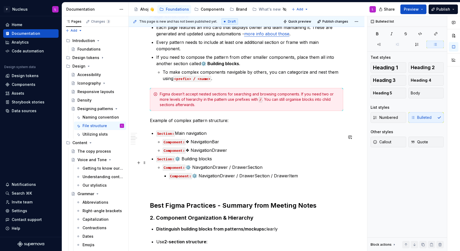
scroll to position [398, 0]
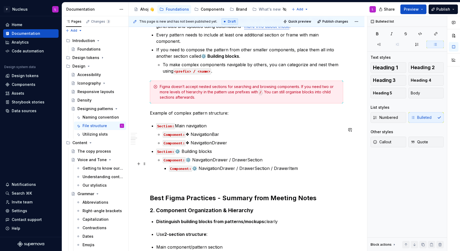
click at [268, 163] on p "Component: ⚙️ NavgationDrawer / DrawerSection" at bounding box center [253, 160] width 180 height 6
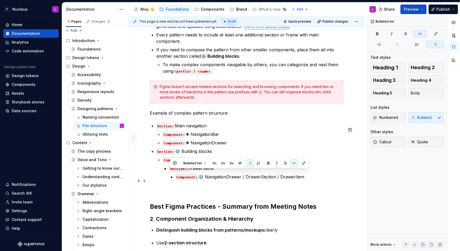
click at [255, 180] on p "Component: ⚙️ NavigationDrawer / DrawerSection / DrawerItem" at bounding box center [259, 177] width 168 height 6
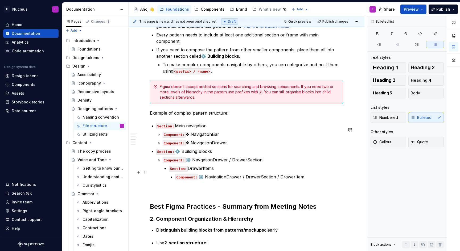
click at [202, 170] on p "Section: DrawerItems" at bounding box center [256, 168] width 174 height 6
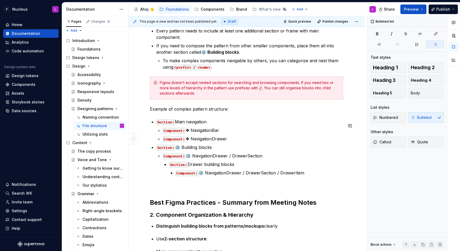
scroll to position [405, 0]
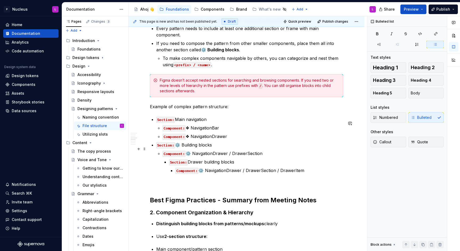
click at [214, 148] on p "Section: ⚙️ Building blocks" at bounding box center [249, 145] width 187 height 6
click at [212, 164] on p "Section: Drawer building blocks" at bounding box center [256, 162] width 174 height 6
click at [198, 162] on li "Component: ⚙️ NavgationDrawer / DrawerSection Section: Drawer building blocks C…" at bounding box center [253, 161] width 180 height 23
click at [242, 165] on p "Section: Drawer building blocks" at bounding box center [256, 162] width 174 height 6
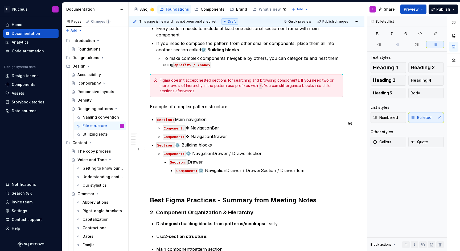
click at [226, 153] on li "Section: ⚙️ Building blocks Component: ⚙️ NavgationDrawer / DrawerSection Secti…" at bounding box center [249, 158] width 187 height 32
click at [211, 165] on p "Section: Drawer" at bounding box center [256, 162] width 174 height 6
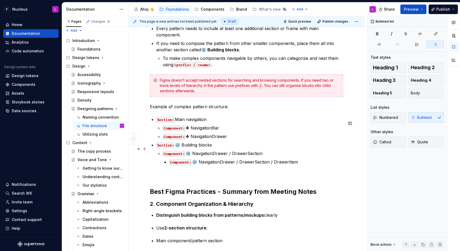
click at [216, 148] on p "Section: ⚙️ Building blocks" at bounding box center [249, 145] width 187 height 6
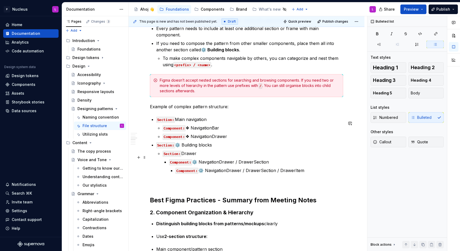
click at [228, 154] on p "Section: Drawer" at bounding box center [253, 153] width 180 height 6
click at [302, 174] on p "Component: ⚙️ NavigationDrawer / DrawerSection / DrawerItem" at bounding box center [259, 170] width 168 height 6
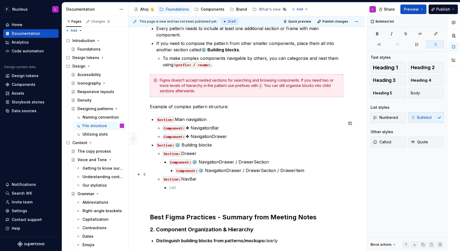
scroll to position [410, 0]
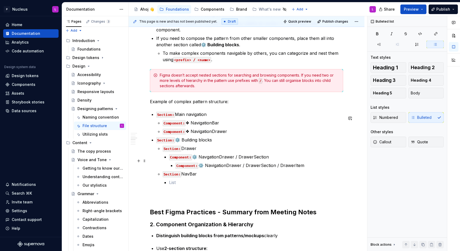
click at [182, 159] on code "Component:" at bounding box center [180, 157] width 23 height 6
copy p "Component: ⚙️"
click at [180, 186] on p at bounding box center [256, 182] width 174 height 6
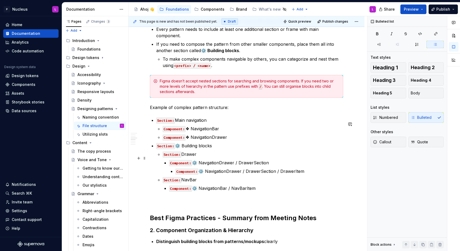
scroll to position [402, 0]
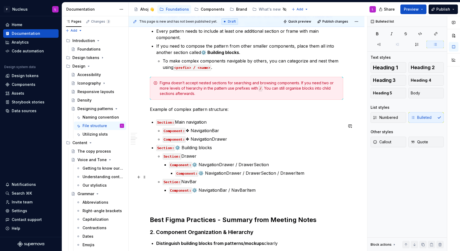
click at [238, 173] on li "Component: ⚙️ NavgationDrawer / DrawerSection Component: ⚙️ NavigationDrawer / …" at bounding box center [256, 169] width 174 height 15
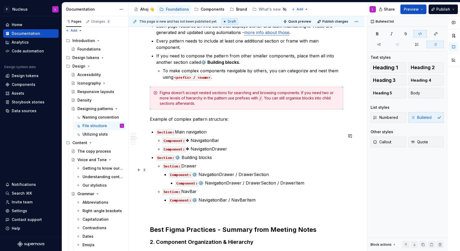
click at [244, 169] on p "Section: Drawer" at bounding box center [253, 166] width 180 height 6
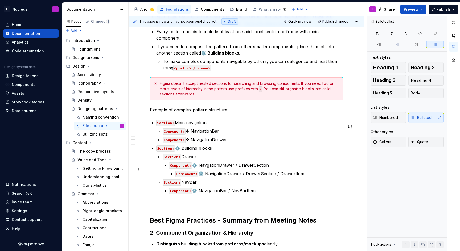
click at [273, 168] on p "Component: ⚙️ NavgationDrawer / DrawerSection" at bounding box center [256, 165] width 174 height 6
drag, startPoint x: 205, startPoint y: 177, endPoint x: 168, endPoint y: 174, distance: 37.4
click at [168, 175] on li "Section: Drawer Component: ⚙️ NavgationDrawer / DrawerSection Component: ⚙️ Nav…" at bounding box center [253, 165] width 180 height 23
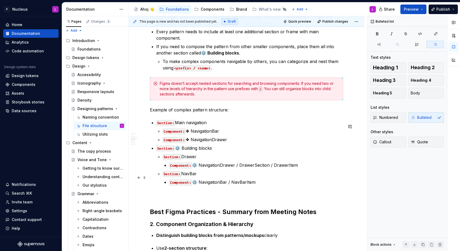
click at [240, 176] on p "Section: NavBar" at bounding box center [253, 174] width 180 height 6
click at [197, 156] on li "Section: ⚙️ Building blocks Section: Drawer Component: ⚙️ NavigationDrawer / Dr…" at bounding box center [249, 165] width 187 height 40
click at [254, 168] on p "Component: ⚙️ NavigationDrawer / DrawerSection / DrawerItem" at bounding box center [256, 165] width 174 height 6
click at [237, 168] on p "Component: ⚙️ NavigationDrawer / DrawerItem" at bounding box center [256, 165] width 174 height 6
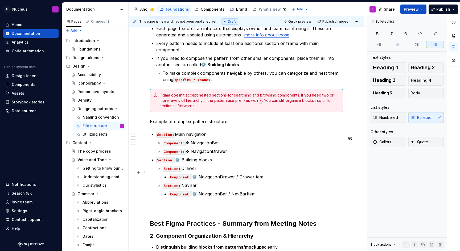
scroll to position [391, 0]
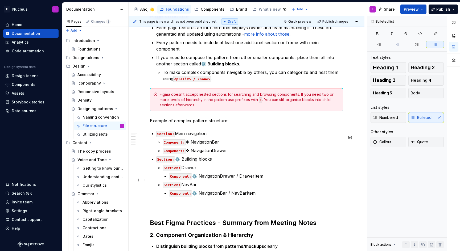
click at [219, 179] on p "Component: ⚙️ NavigationDrawer / DrawerItem" at bounding box center [256, 176] width 174 height 6
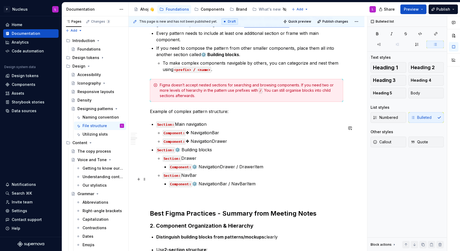
scroll to position [403, 0]
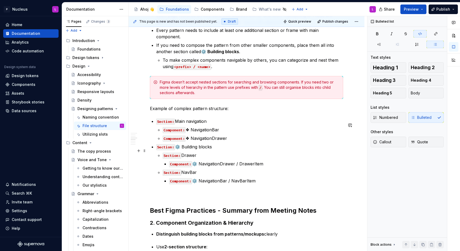
click at [184, 156] on p "Section: Drawer" at bounding box center [253, 155] width 180 height 6
click at [204, 176] on p "Section: NavBar" at bounding box center [253, 172] width 180 height 6
click at [231, 155] on li "Section: ⚙️ Building blocks Section: NavigationDrawer Component: ⚙️ NavigationD…" at bounding box center [249, 164] width 187 height 40
click at [231, 158] on p "Section: NavigationDrawer" at bounding box center [253, 155] width 180 height 6
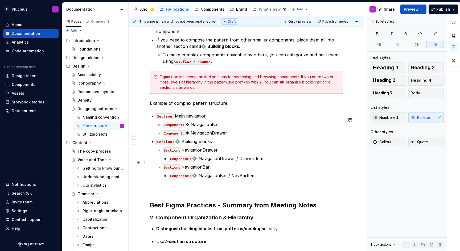
click at [257, 161] on p "Component: ⚙️ NavigationDrawer / DrawerItem" at bounding box center [256, 158] width 174 height 6
click at [232, 170] on p "Section: NavigationBar" at bounding box center [253, 167] width 180 height 6
click at [259, 178] on p "Component: ⚙️ NavigationBar / NavBarItem" at bounding box center [256, 175] width 174 height 6
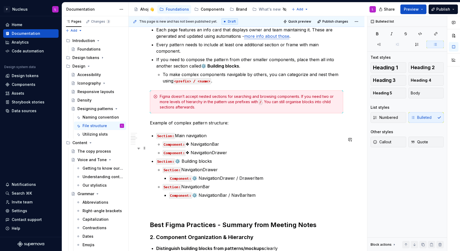
scroll to position [386, 0]
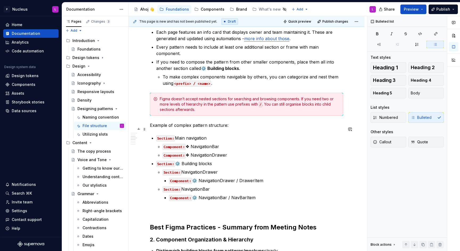
click at [147, 128] on div "**********" at bounding box center [247, 156] width 236 height 901
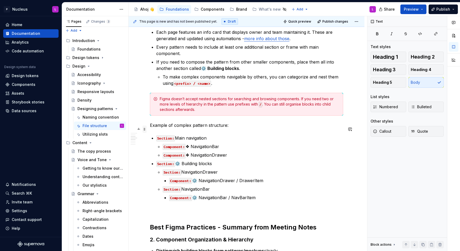
click at [144, 130] on span at bounding box center [144, 129] width 4 height 7
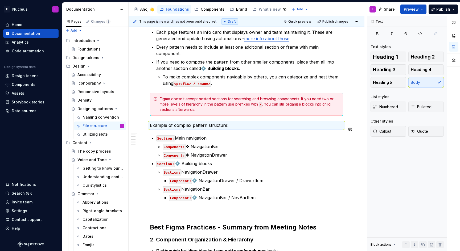
click at [169, 135] on div "**********" at bounding box center [246, 122] width 193 height 807
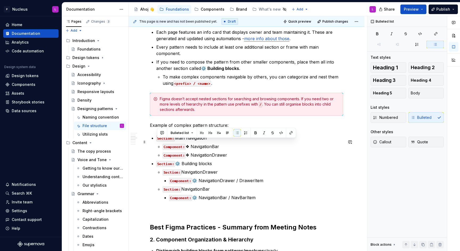
drag, startPoint x: 258, startPoint y: 201, endPoint x: 149, endPoint y: 143, distance: 123.3
click at [149, 144] on div "**********" at bounding box center [247, 156] width 236 height 901
click at [151, 127] on p "Example of complex pattern structure:" at bounding box center [246, 125] width 193 height 6
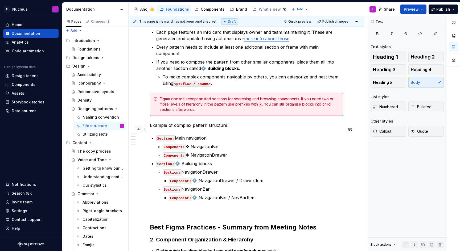
click at [142, 129] on button "button" at bounding box center [138, 129] width 7 height 7
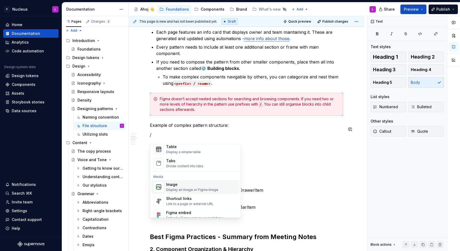
scroll to position [197, 0]
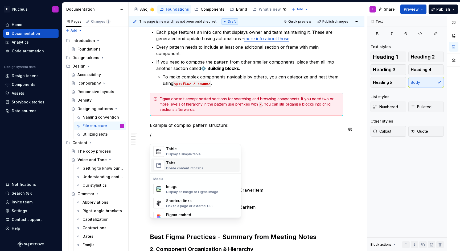
click at [188, 162] on div "Tabs" at bounding box center [184, 163] width 37 height 5
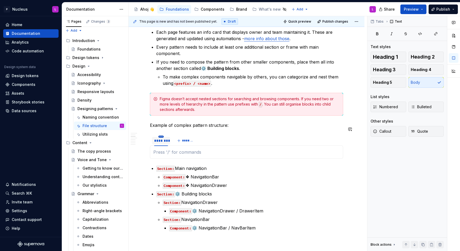
type textarea "*"
click at [143, 142] on span at bounding box center [144, 141] width 4 height 7
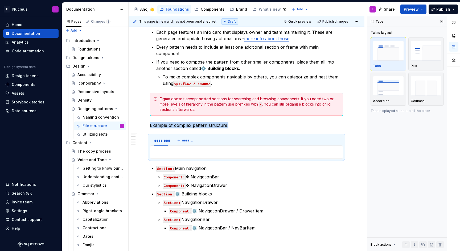
click at [423, 128] on div "Tabs Tabs layout Tabs Pills Accordion Columns Tabs displayed at the top of the …" at bounding box center [407, 133] width 80 height 235
click at [391, 97] on div "Accordion" at bounding box center [388, 89] width 31 height 28
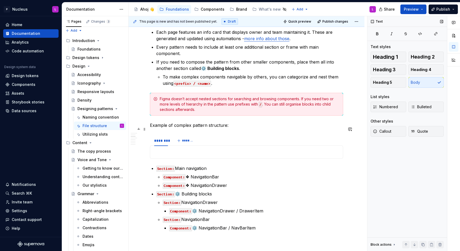
click at [184, 126] on p "Example of complex pattern structure:" at bounding box center [246, 125] width 193 height 6
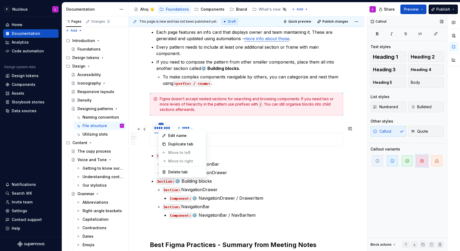
click at [162, 127] on html "P Nucleus L Home Documentation Analytics Code automation Design system data Des…" at bounding box center [230, 125] width 460 height 251
click at [181, 139] on div "Edit name" at bounding box center [182, 135] width 45 height 9
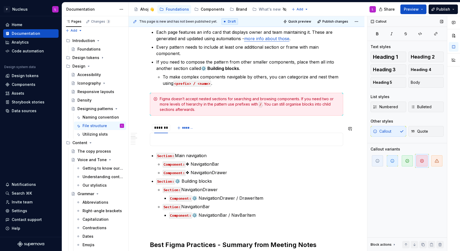
type input "**********"
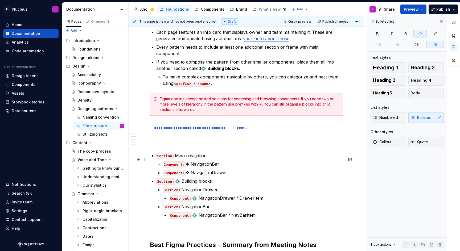
click at [155, 161] on div "**********" at bounding box center [246, 131] width 193 height 824
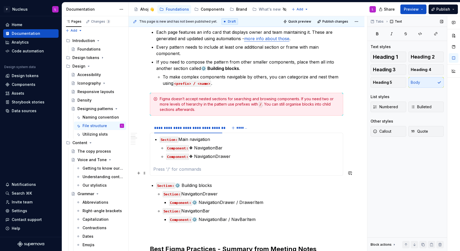
click at [164, 170] on p at bounding box center [246, 169] width 186 height 6
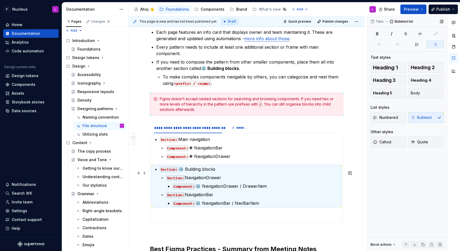
click at [160, 217] on p at bounding box center [246, 216] width 186 height 6
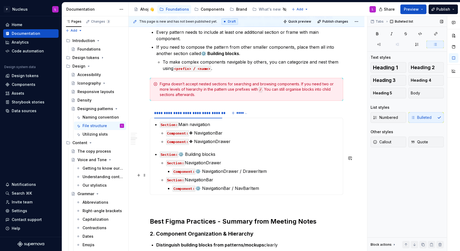
scroll to position [393, 0]
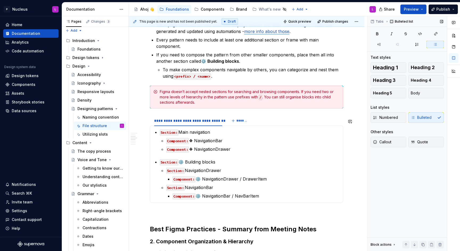
click at [176, 115] on div "**********" at bounding box center [246, 120] width 193 height 816
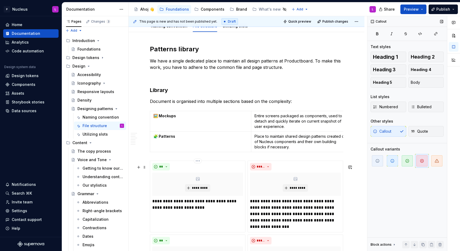
scroll to position [0, 0]
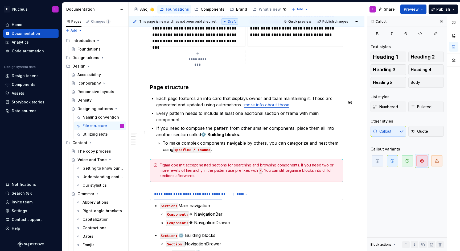
click at [230, 137] on strong "⚙️ Building blocks" at bounding box center [220, 134] width 38 height 5
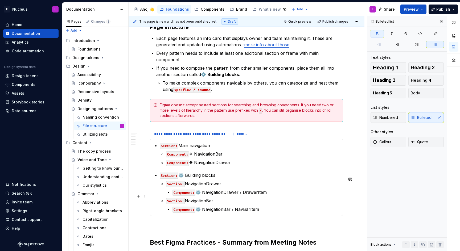
scroll to position [378, 0]
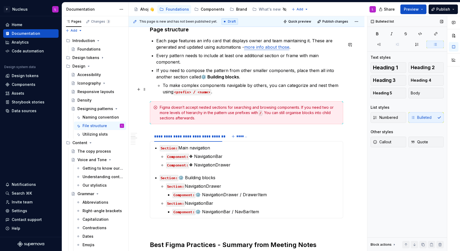
click at [234, 95] on p "To make complex components navigable by others, you can categorize and nest the…" at bounding box center [253, 88] width 180 height 13
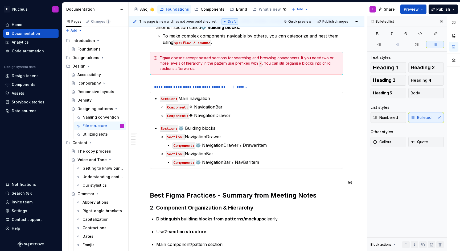
scroll to position [437, 0]
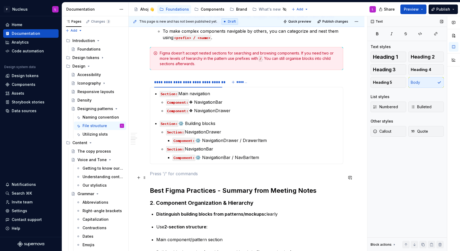
click at [212, 177] on p at bounding box center [246, 174] width 193 height 6
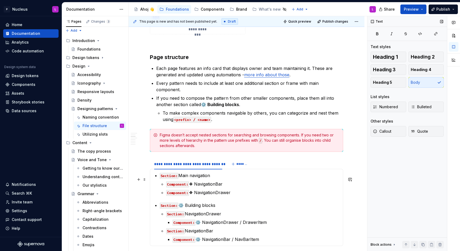
scroll to position [335, 0]
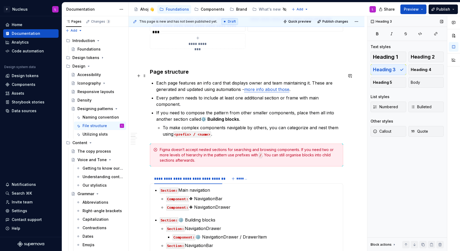
click at [178, 76] on h3 "Page structure" at bounding box center [246, 71] width 193 height 7
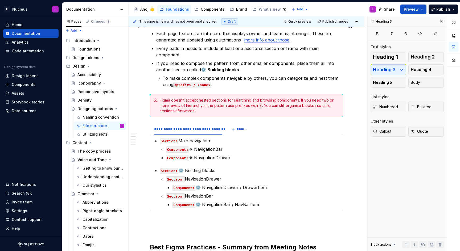
scroll to position [552, 0]
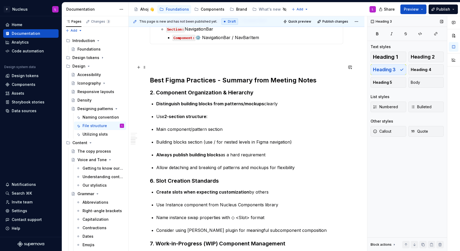
click at [166, 67] on p at bounding box center [246, 63] width 193 height 6
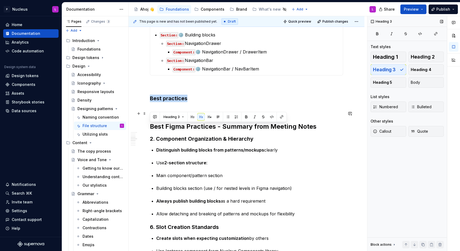
scroll to position [470, 0]
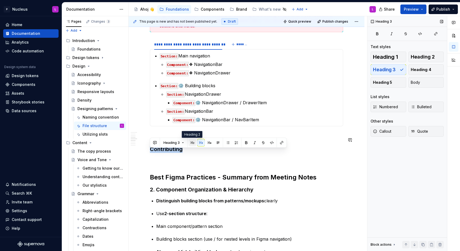
click at [190, 141] on button "button" at bounding box center [192, 142] width 7 height 7
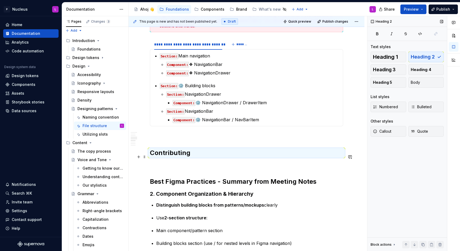
click at [191, 155] on h2 "Contributing" at bounding box center [246, 153] width 193 height 9
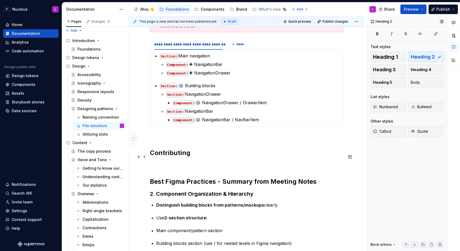
click at [207, 156] on h2 "Contributing" at bounding box center [246, 153] width 193 height 9
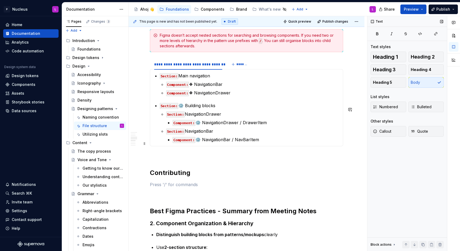
scroll to position [453, 0]
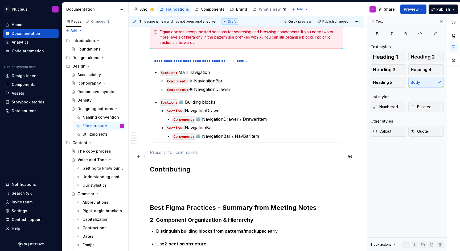
click at [188, 156] on p at bounding box center [246, 152] width 193 height 6
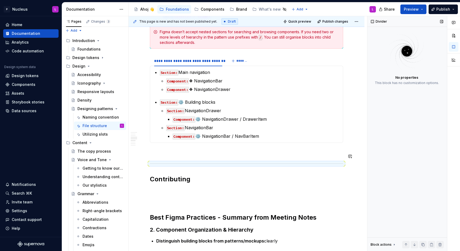
click at [172, 153] on div "**********" at bounding box center [246, 84] width 193 height 864
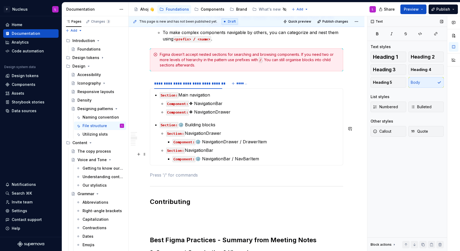
scroll to position [431, 0]
click at [151, 196] on div "**********" at bounding box center [246, 106] width 193 height 864
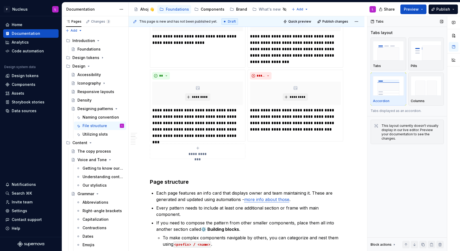
scroll to position [225, 0]
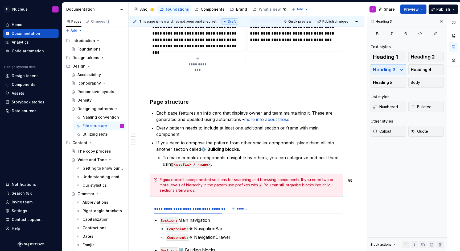
scroll to position [315, 0]
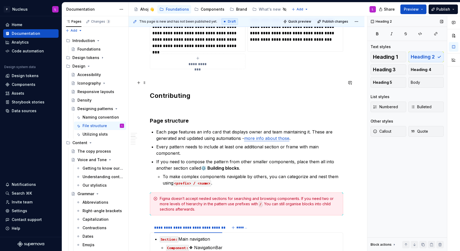
click at [163, 82] on p at bounding box center [246, 79] width 193 height 6
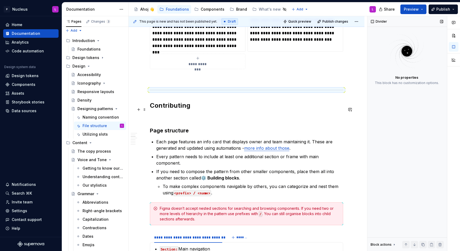
click at [219, 99] on div "**********" at bounding box center [246, 222] width 193 height 864
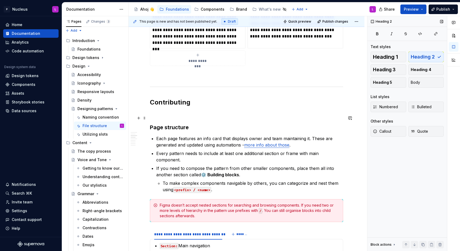
scroll to position [329, 0]
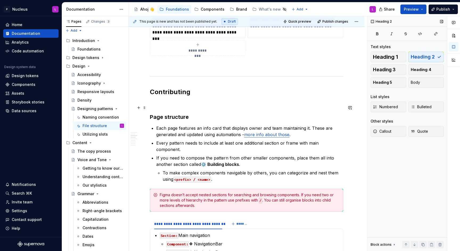
click at [173, 103] on div "**********" at bounding box center [246, 208] width 193 height 864
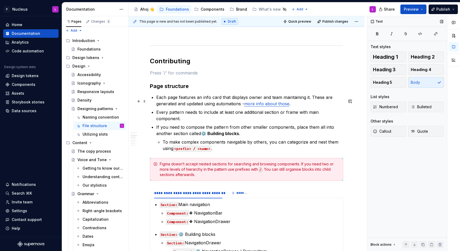
scroll to position [360, 0]
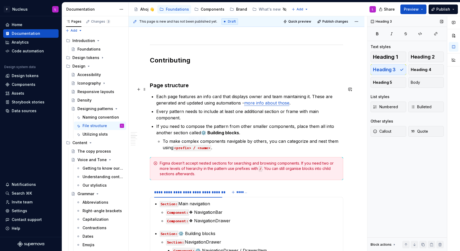
click at [181, 89] on h3 "Page structure" at bounding box center [246, 85] width 193 height 7
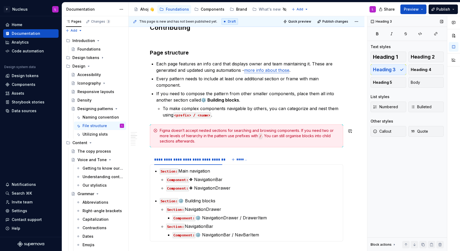
scroll to position [394, 0]
click at [195, 130] on div "Figma doesn’t accept nested sections for searching and browsing components. If …" at bounding box center [246, 135] width 193 height 23
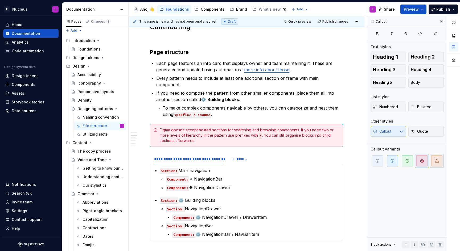
click at [442, 160] on span "button" at bounding box center [436, 160] width 11 height 11
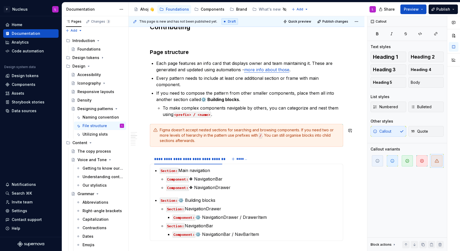
click at [268, 127] on div "**********" at bounding box center [246, 144] width 193 height 864
click at [252, 103] on p "If you need to compose the pattern from other smaller components, place them al…" at bounding box center [249, 96] width 187 height 13
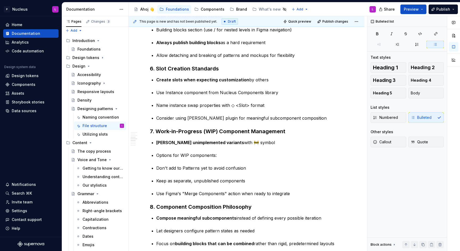
scroll to position [750, 0]
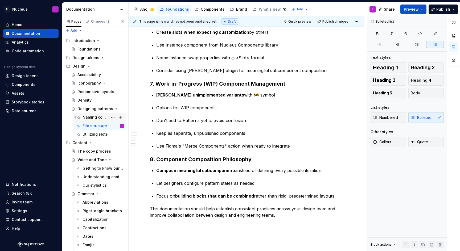
click at [99, 113] on div "Naming convention" at bounding box center [100, 117] width 52 height 9
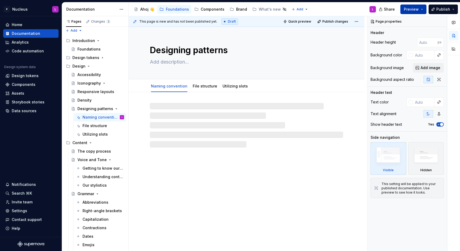
click at [419, 12] on button "Preview" at bounding box center [413, 10] width 26 height 10
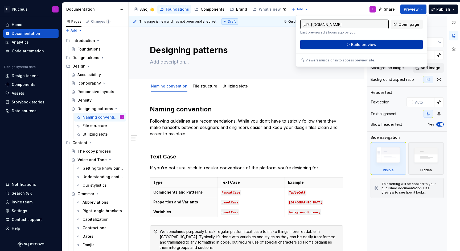
click at [370, 43] on span "Build preview" at bounding box center [363, 44] width 25 height 5
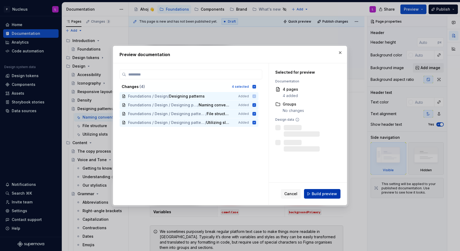
click at [327, 195] on span "Build preview" at bounding box center [324, 193] width 25 height 5
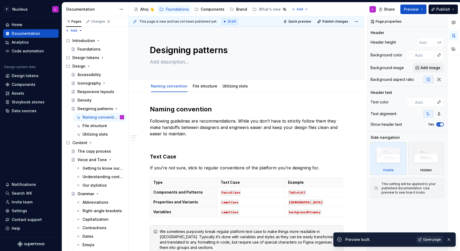
click at [439, 239] on span "Open page" at bounding box center [432, 240] width 18 height 4
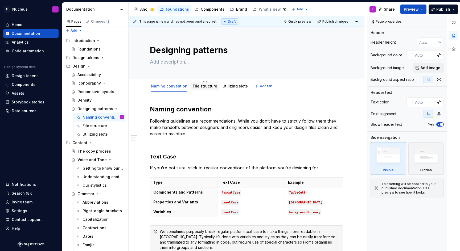
click at [205, 86] on link "File structure" at bounding box center [205, 86] width 24 height 5
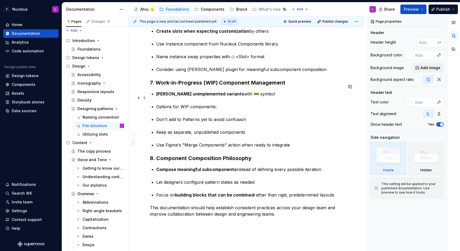
scroll to position [766, 0]
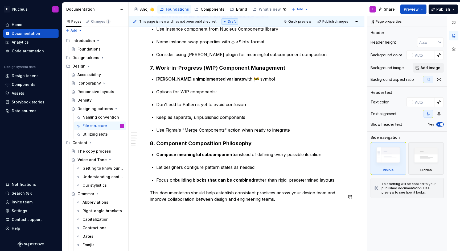
type textarea "*"
